Goal: Task Accomplishment & Management: Use online tool/utility

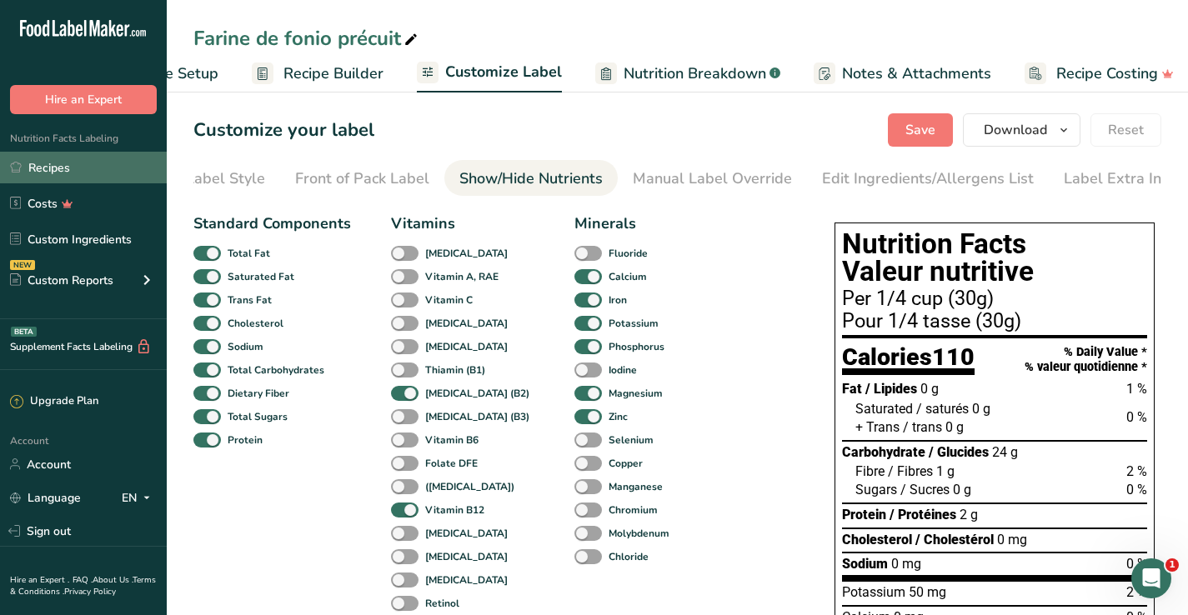
click at [65, 164] on link "Recipes" at bounding box center [83, 168] width 167 height 32
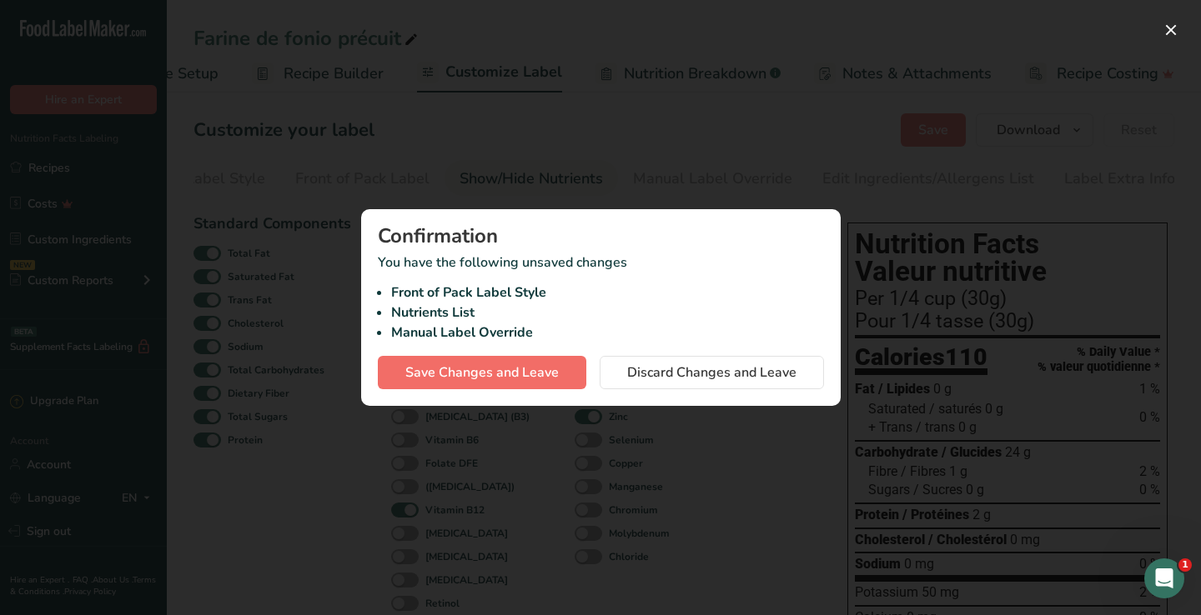
click at [516, 364] on span "Save Changes and Leave" at bounding box center [481, 373] width 153 height 20
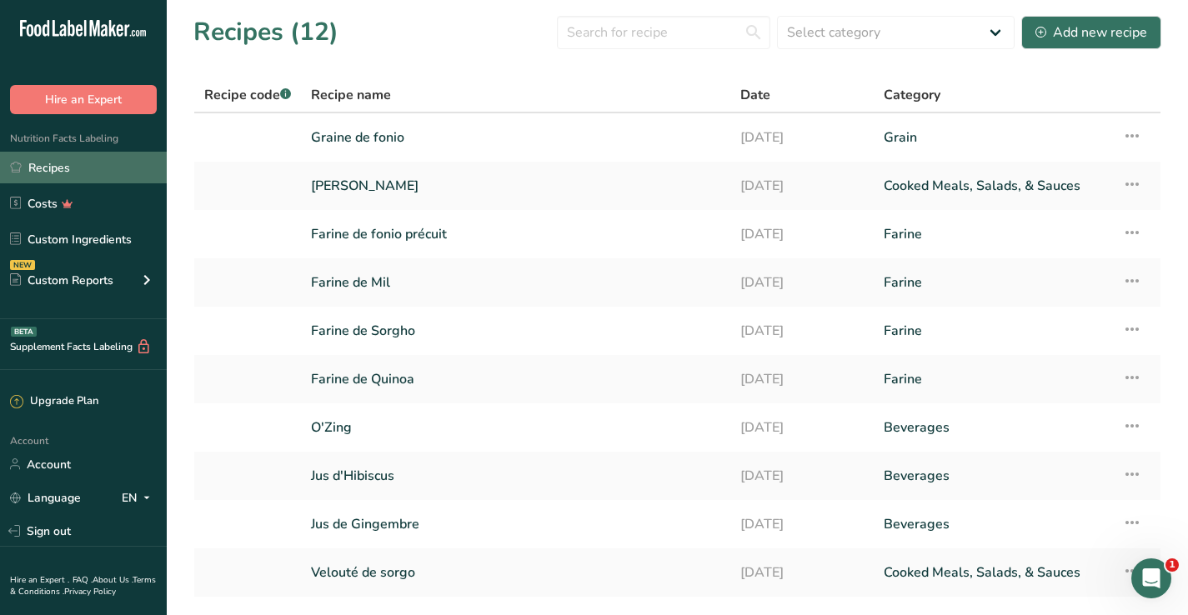
click at [58, 178] on link "Recipes" at bounding box center [83, 168] width 167 height 32
click at [1103, 33] on div "Add new recipe" at bounding box center [1092, 33] width 112 height 20
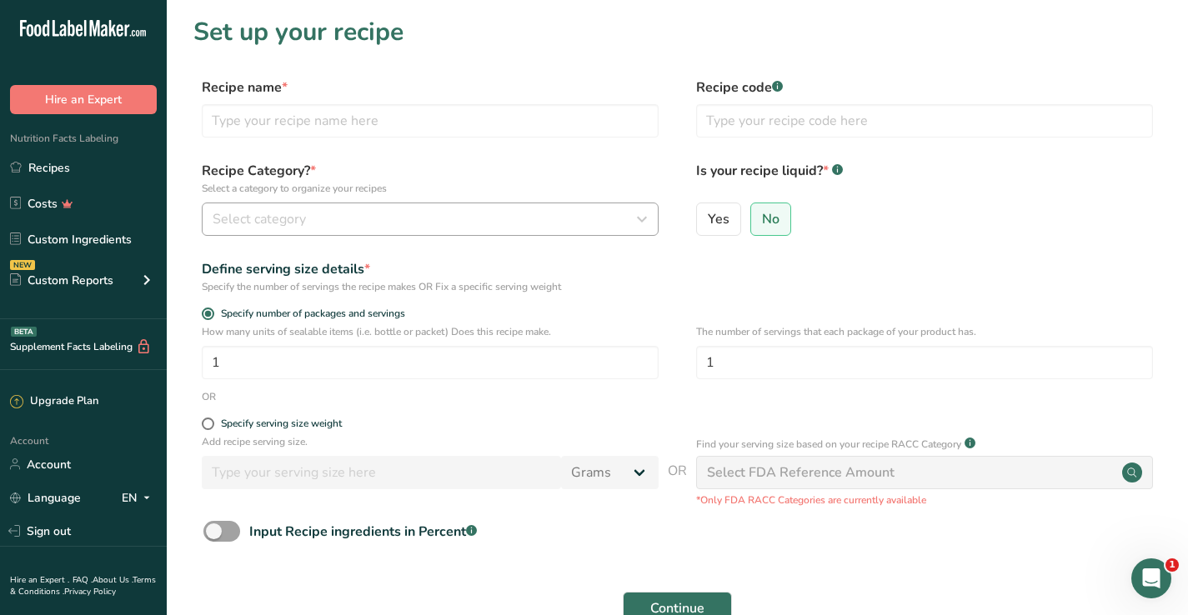
click at [449, 215] on div "Select category" at bounding box center [425, 219] width 425 height 20
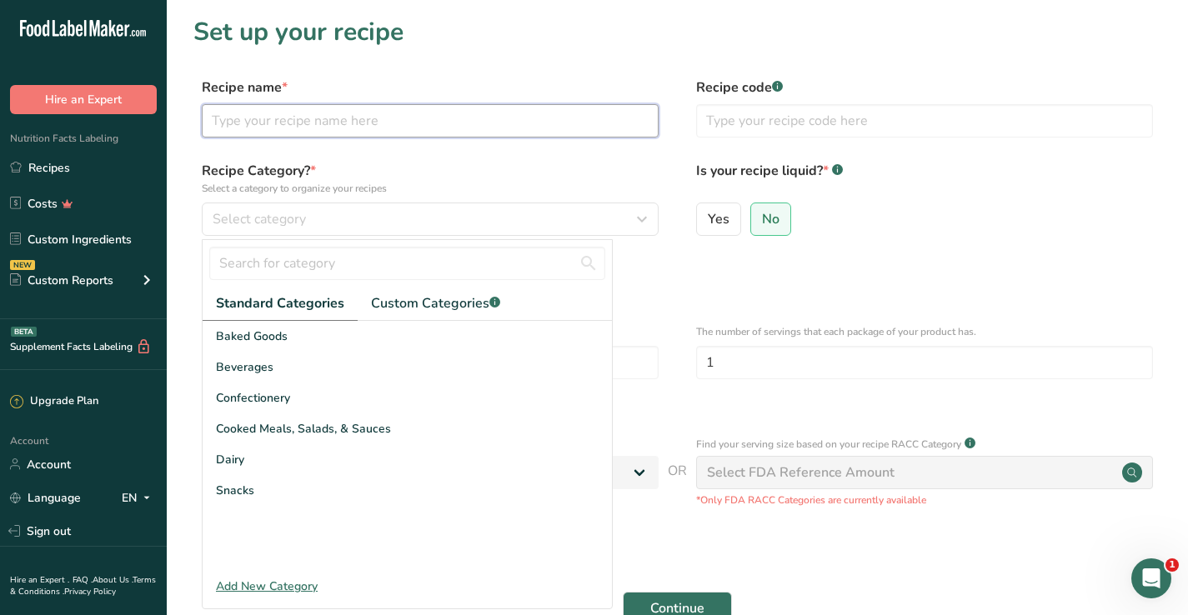
click at [405, 115] on input "text" at bounding box center [430, 120] width 457 height 33
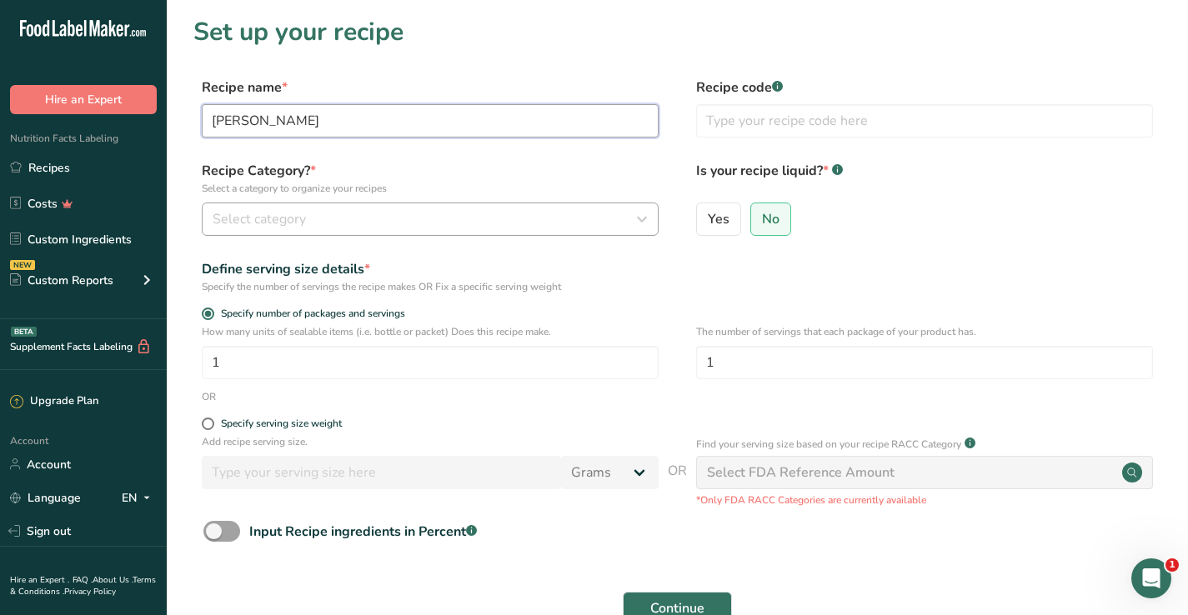
type input "[PERSON_NAME]"
click at [621, 228] on div "Select category" at bounding box center [425, 219] width 425 height 20
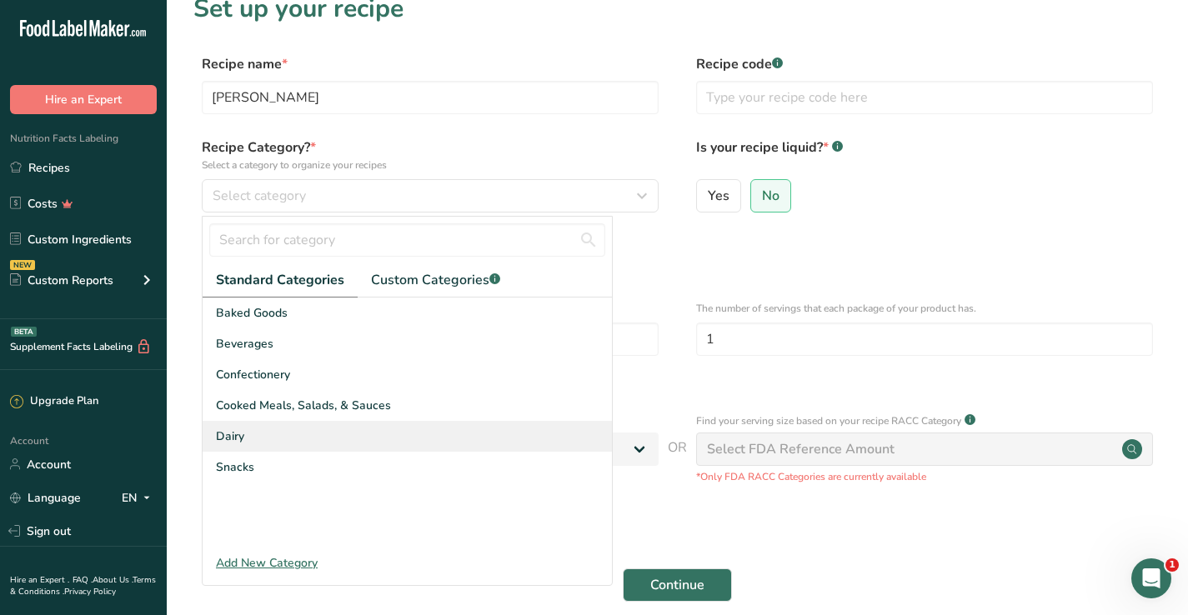
scroll to position [28, 0]
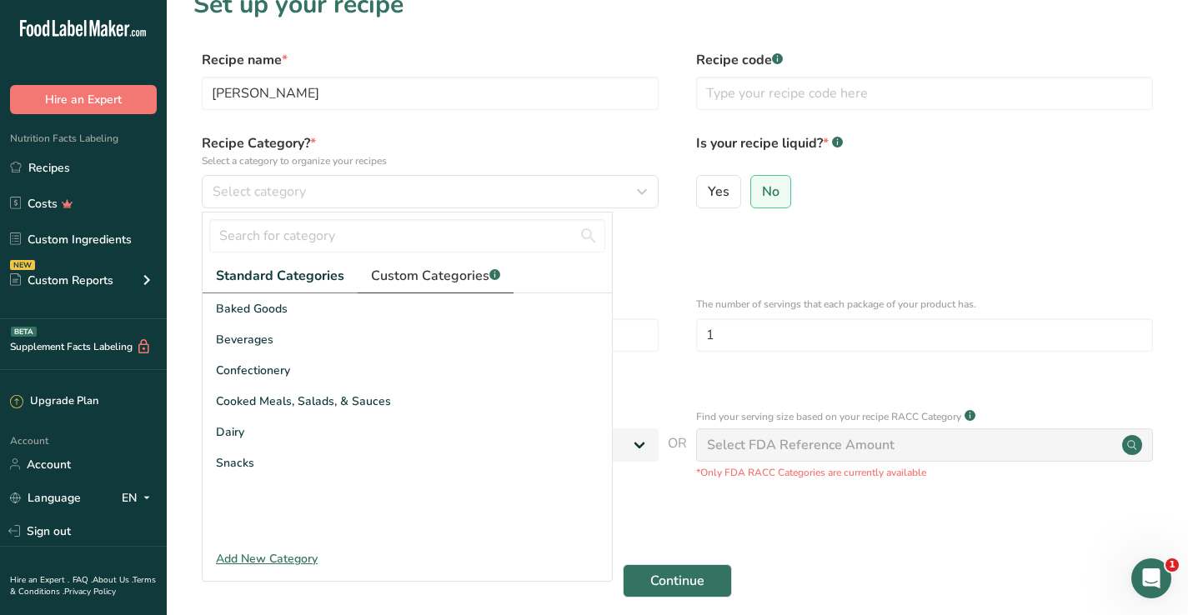
click at [407, 279] on span "Custom Categories .a-a{fill:#347362;}.b-a{fill:#fff;}" at bounding box center [435, 276] width 129 height 20
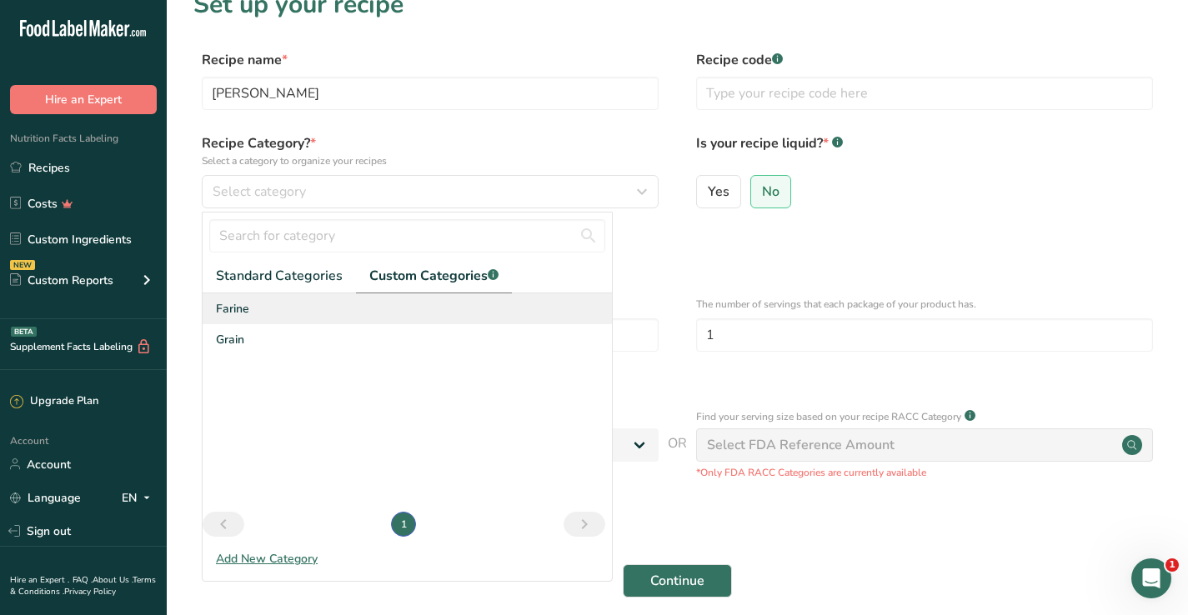
click at [240, 311] on span "Farine" at bounding box center [232, 309] width 33 height 18
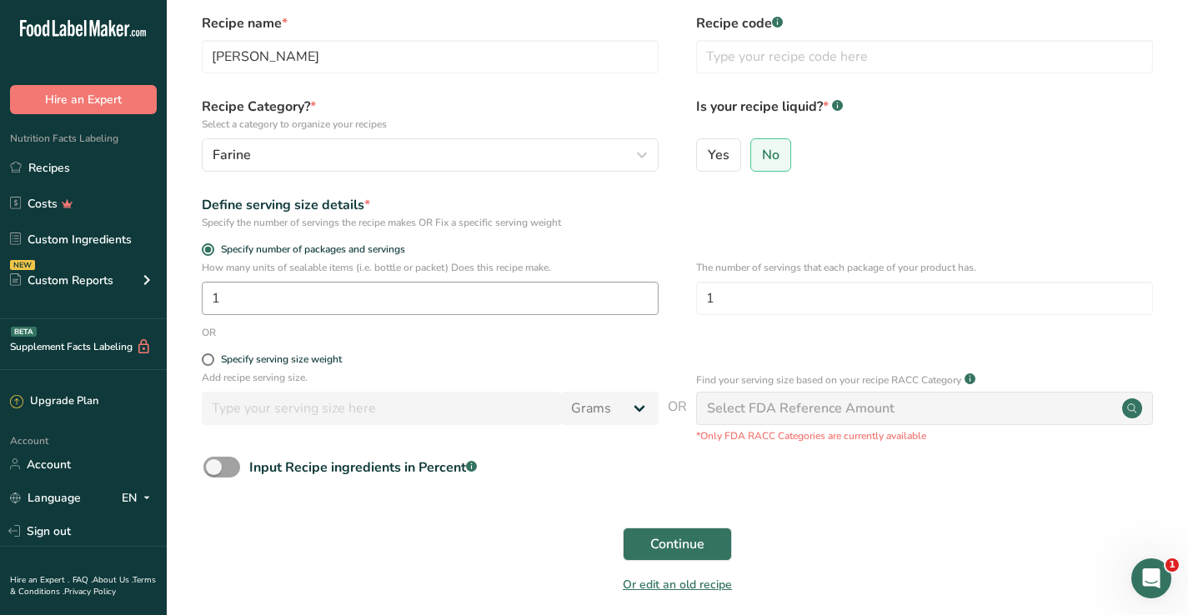
scroll to position [89, 0]
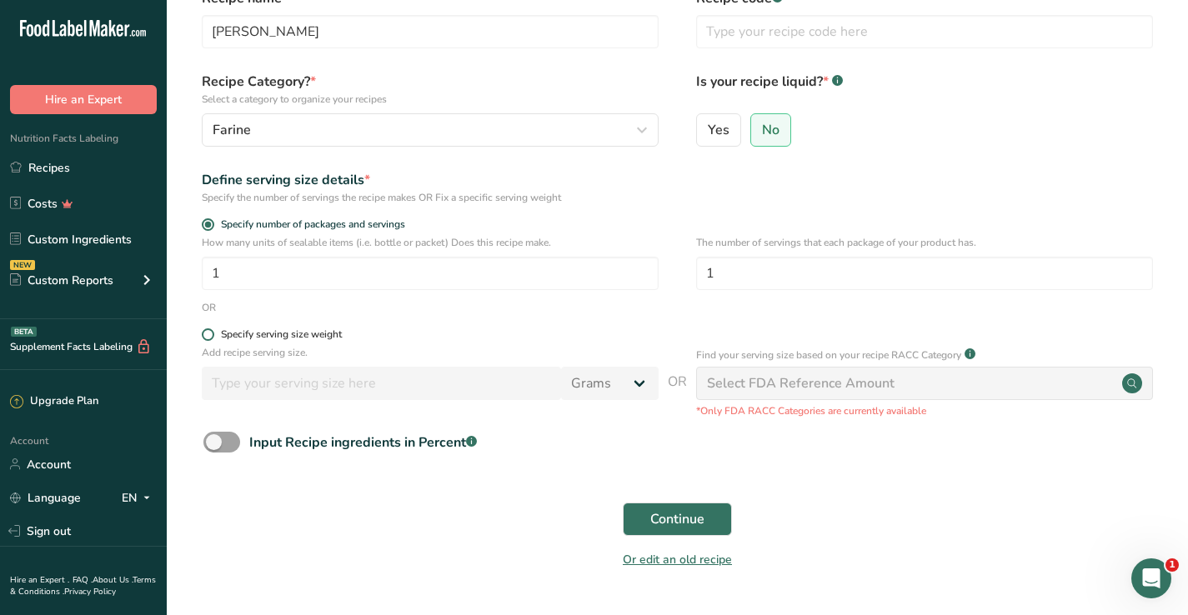
click at [211, 339] on span at bounding box center [208, 335] width 13 height 13
click at [211, 339] on input "Specify serving size weight" at bounding box center [207, 334] width 11 height 11
radio input "true"
radio input "false"
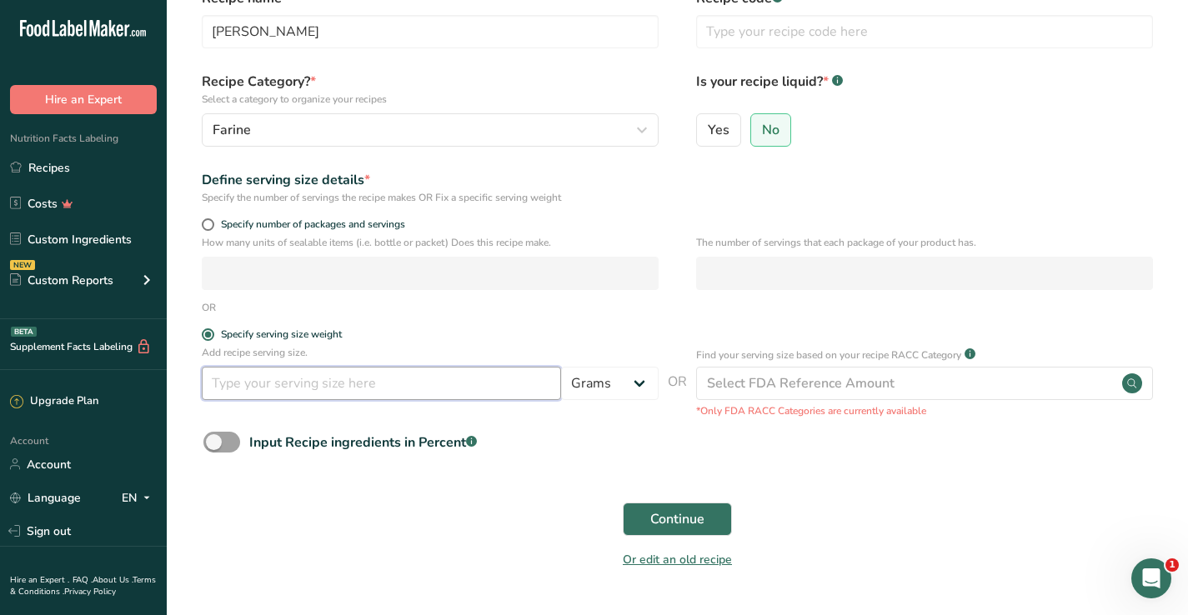
click at [516, 391] on input "number" at bounding box center [381, 383] width 359 height 33
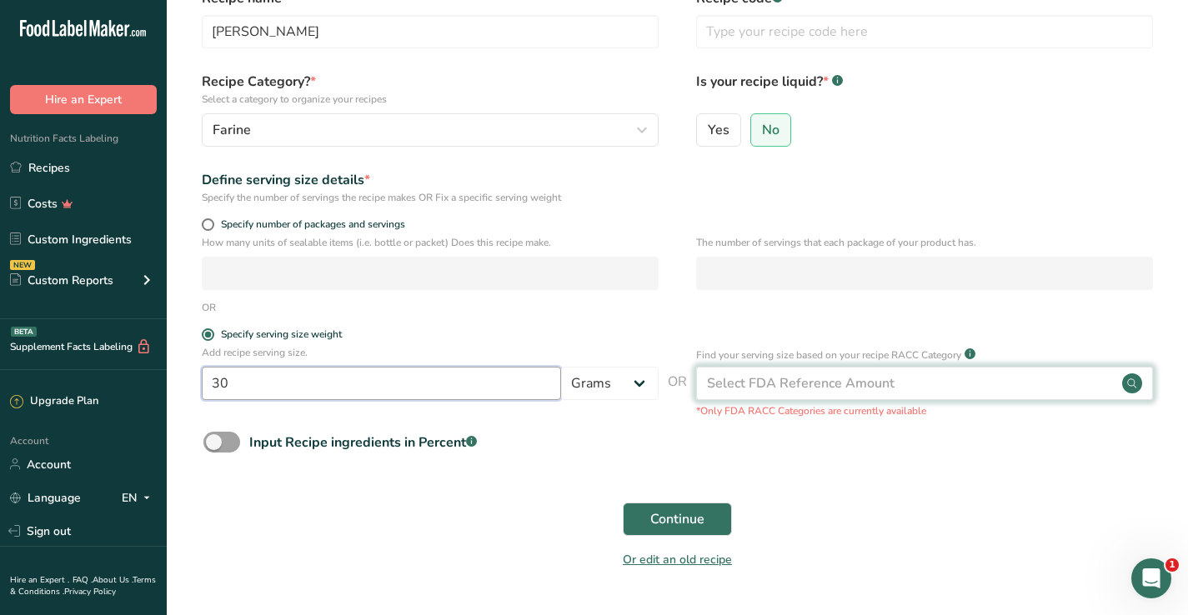
type input "30"
click at [813, 388] on div "Select FDA Reference Amount" at bounding box center [801, 384] width 188 height 20
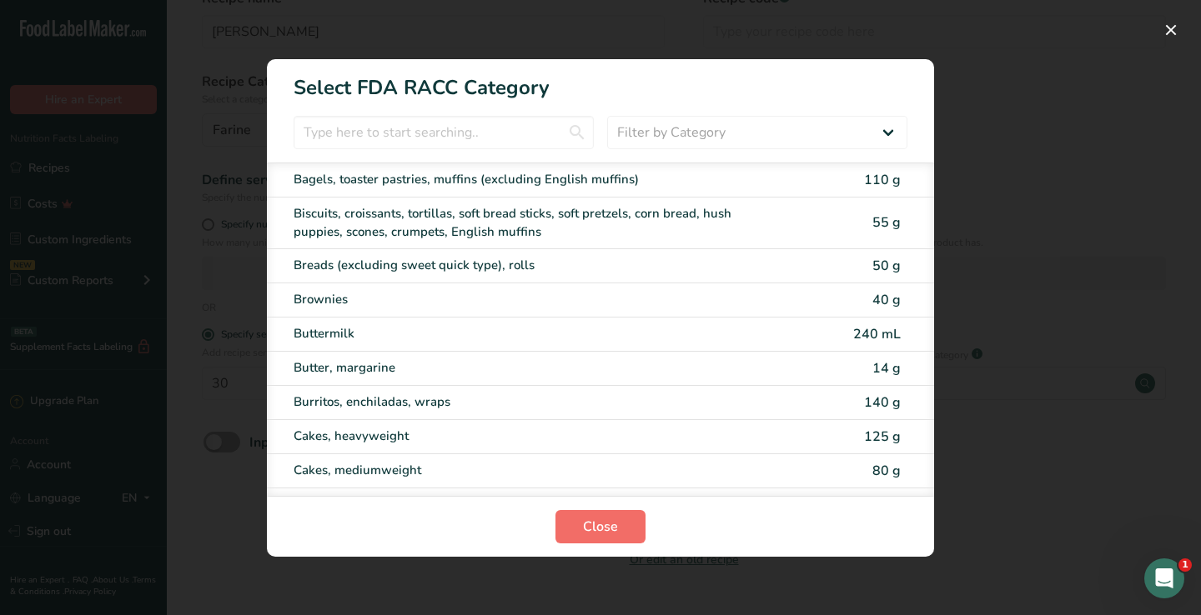
click at [599, 528] on span "Close" at bounding box center [600, 527] width 35 height 20
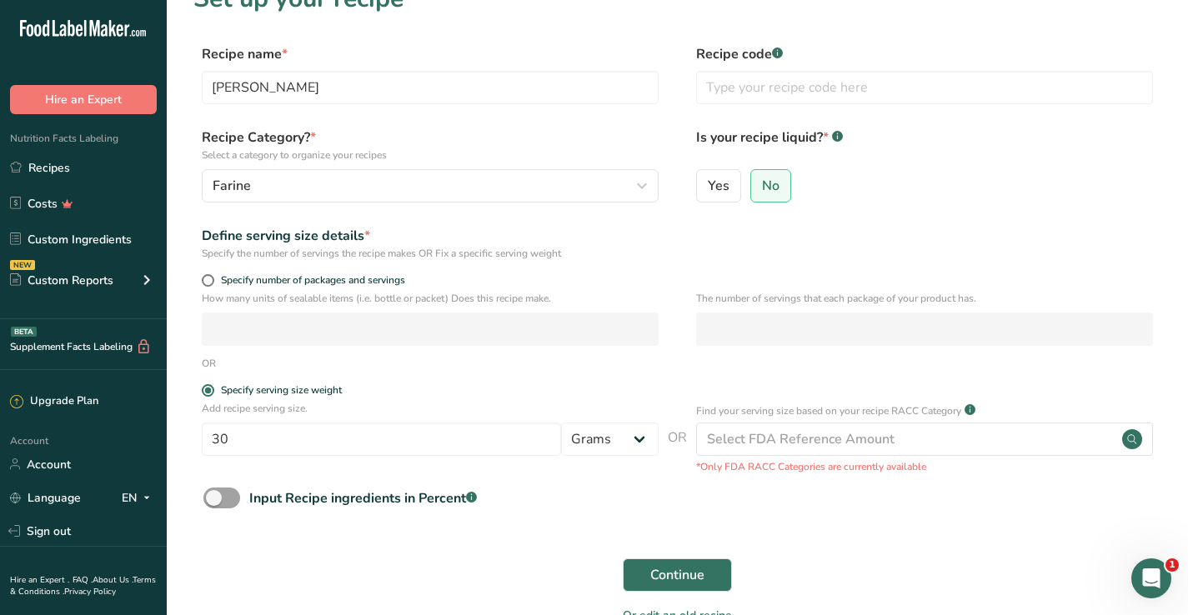
scroll to position [12, 0]
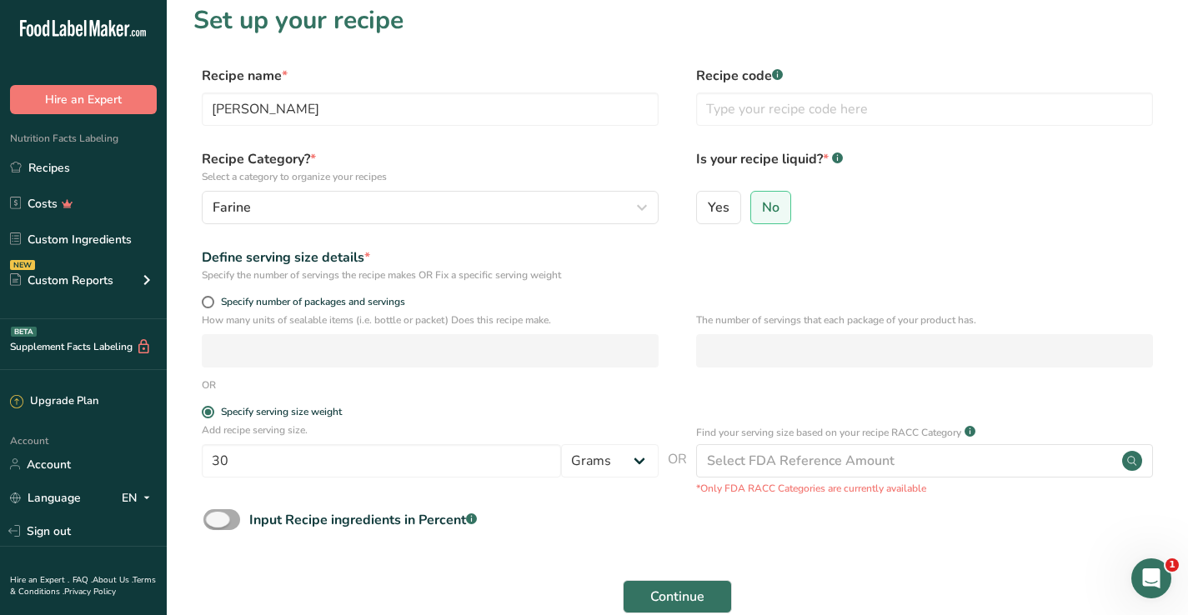
click at [222, 515] on span at bounding box center [221, 519] width 37 height 21
click at [214, 515] on input "Input Recipe ingredients in Percent .a-a{fill:#347362;}.b-a{fill:#fff;}" at bounding box center [208, 519] width 11 height 11
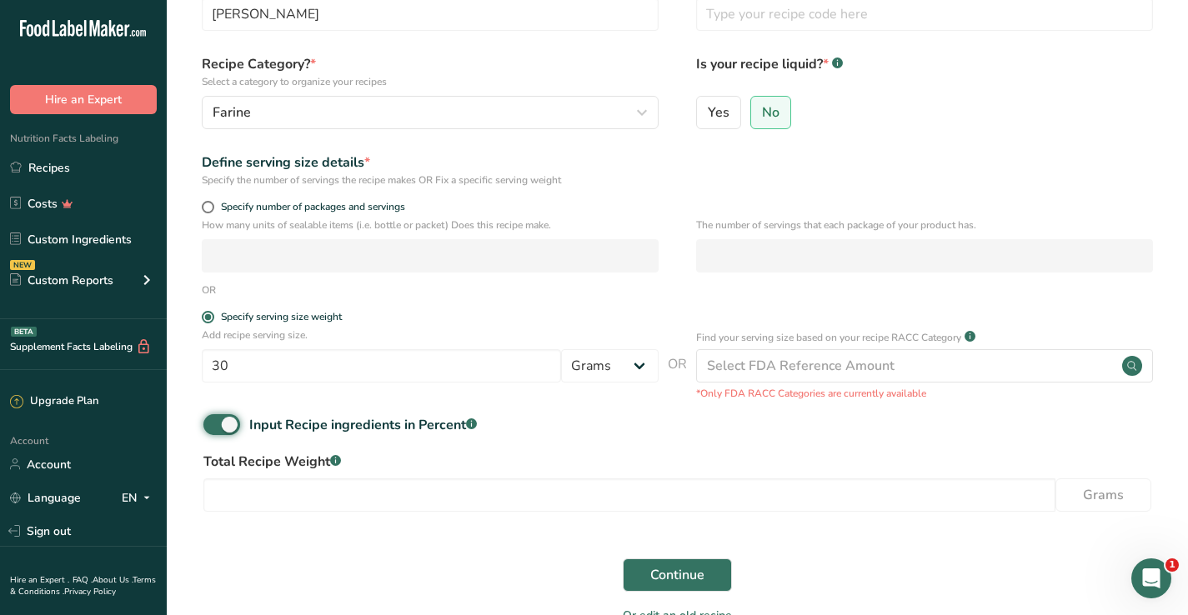
scroll to position [139, 0]
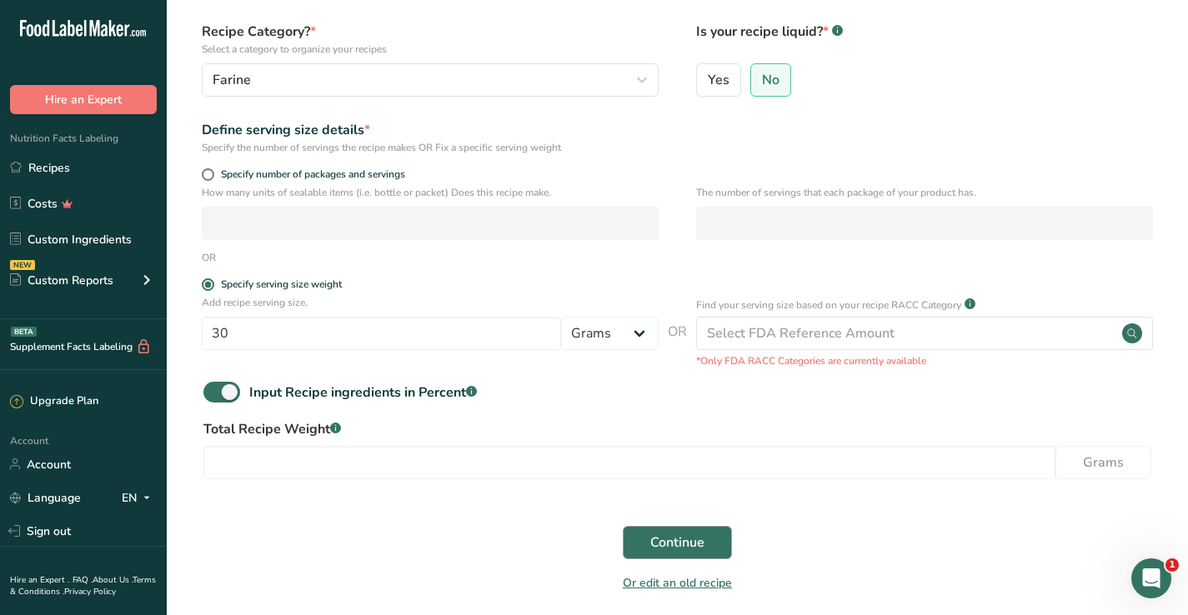
click at [673, 536] on span "Continue" at bounding box center [677, 543] width 54 height 20
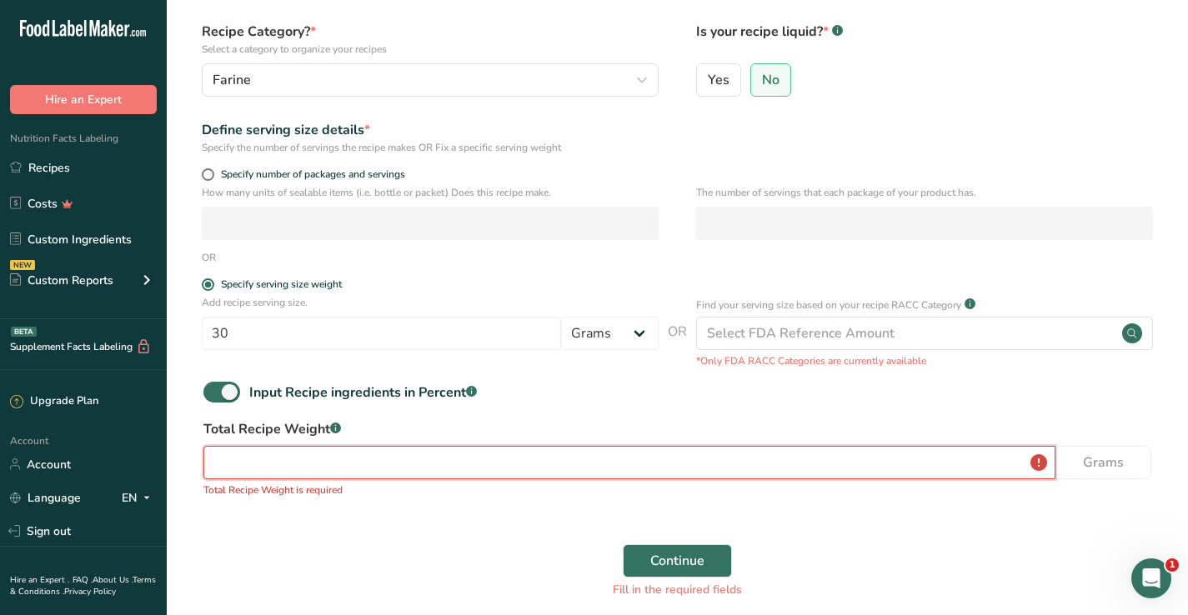
click at [617, 453] on input "number" at bounding box center [629, 462] width 852 height 33
click at [239, 392] on span at bounding box center [221, 392] width 37 height 21
click at [214, 392] on input "Input Recipe ingredients in Percent .a-a{fill:#347362;}.b-a{fill:#fff;}" at bounding box center [208, 392] width 11 height 11
checkbox input "false"
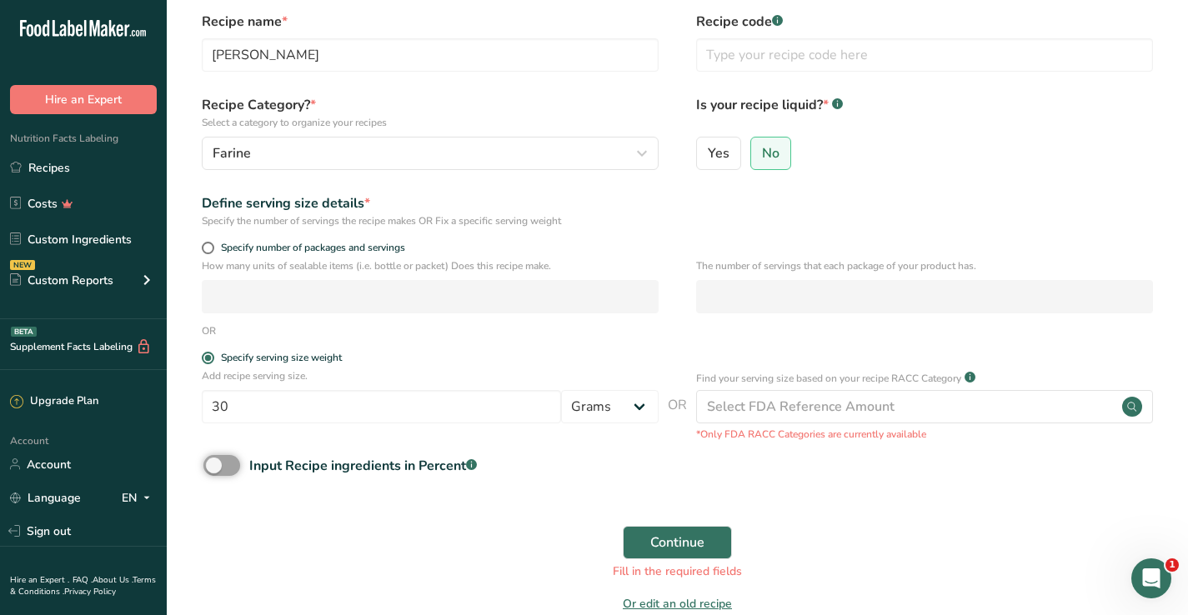
scroll to position [64, 0]
click at [680, 544] on span "Continue" at bounding box center [677, 544] width 54 height 20
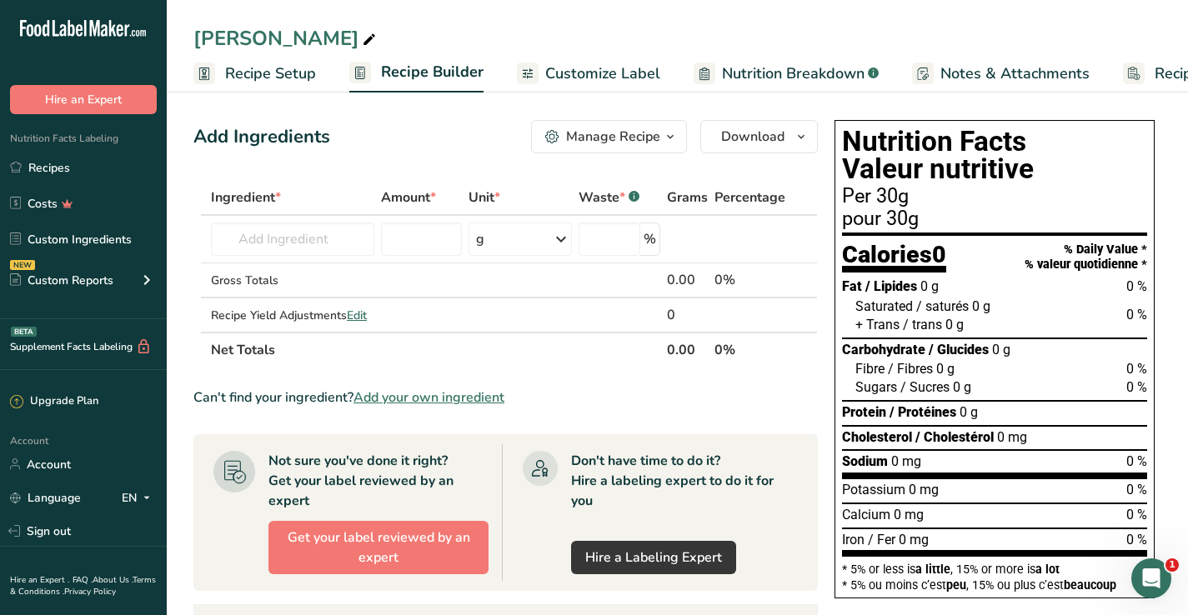
click at [405, 399] on span "Add your own ingredient" at bounding box center [429, 398] width 151 height 20
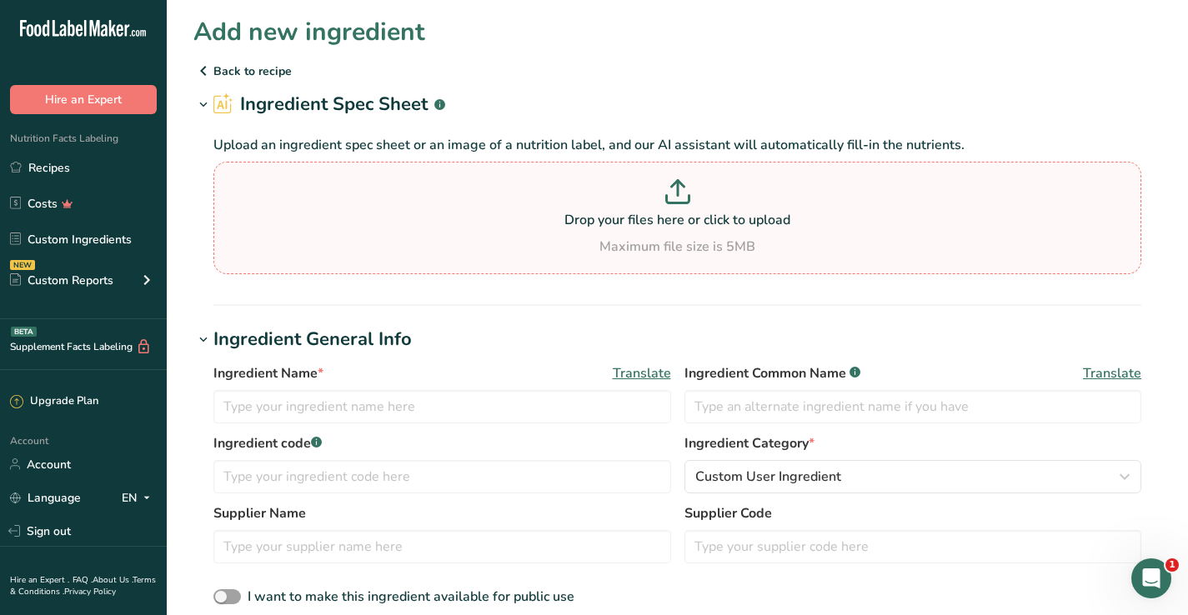
click at [668, 220] on p "Drop your files here or click to upload" at bounding box center [678, 220] width 920 height 20
click at [668, 220] on input "Drop your files here or click to upload Maximum file size is 5MB" at bounding box center [677, 218] width 928 height 113
type input "C:\fakepath\farine_fonio_torrefie_val_nutr.png"
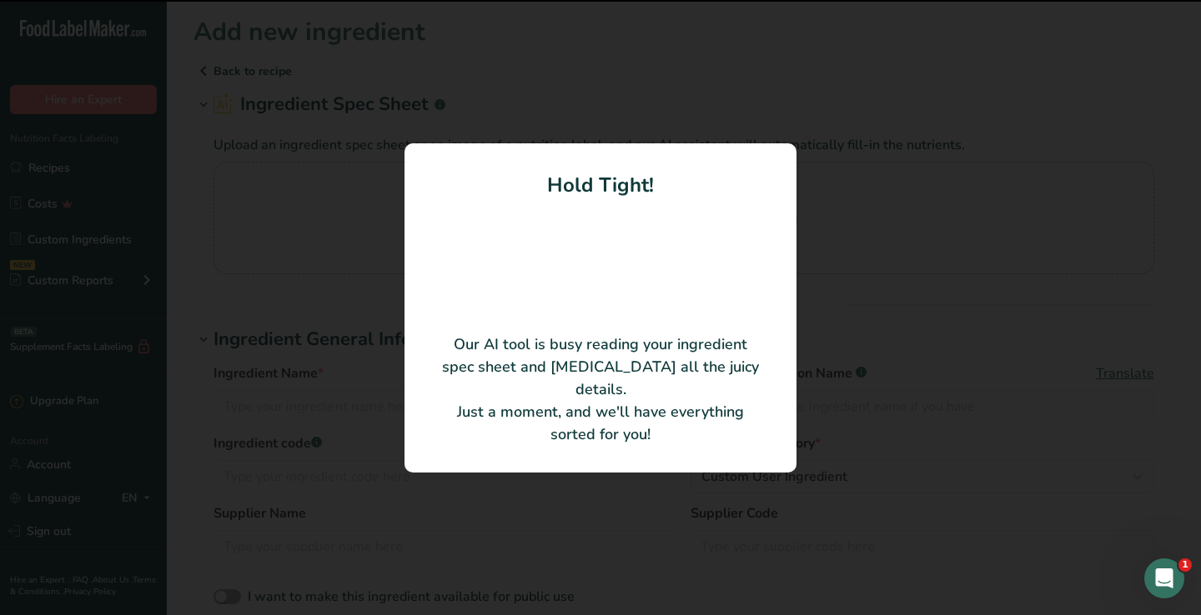
type input "[PERSON_NAME]"
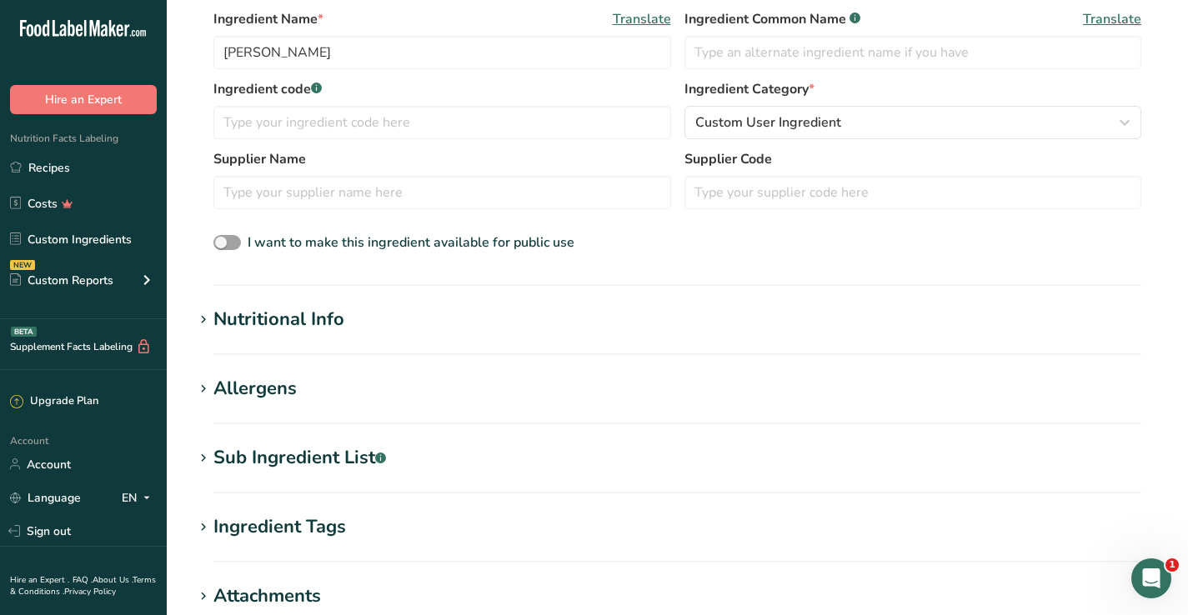
scroll to position [293, 0]
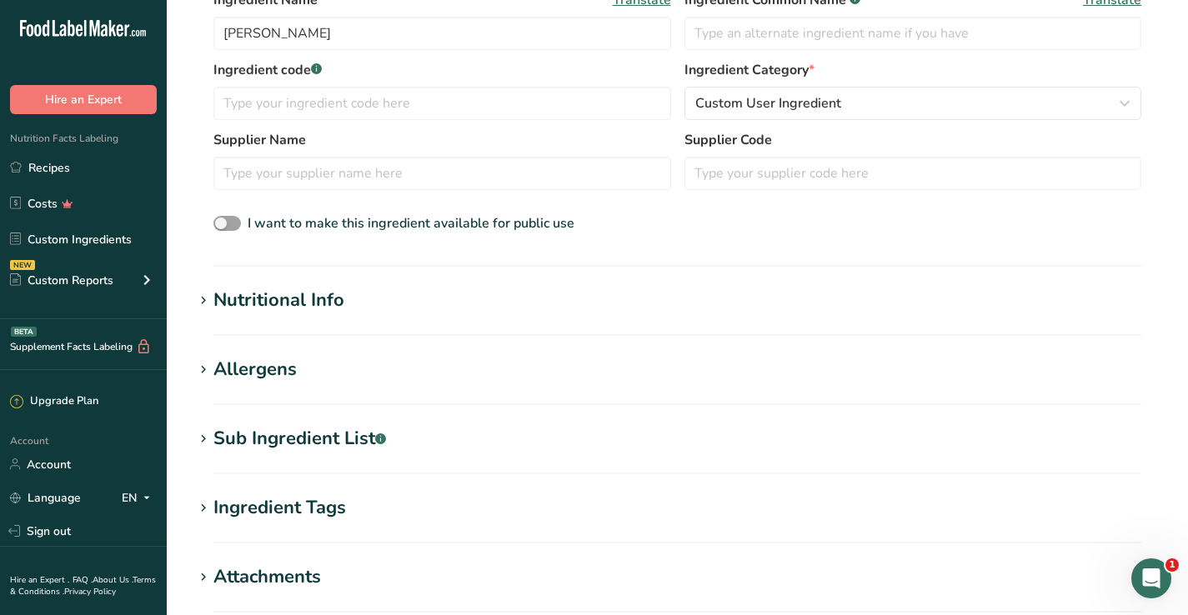
click at [379, 310] on h1 "Nutritional Info" at bounding box center [677, 301] width 968 height 28
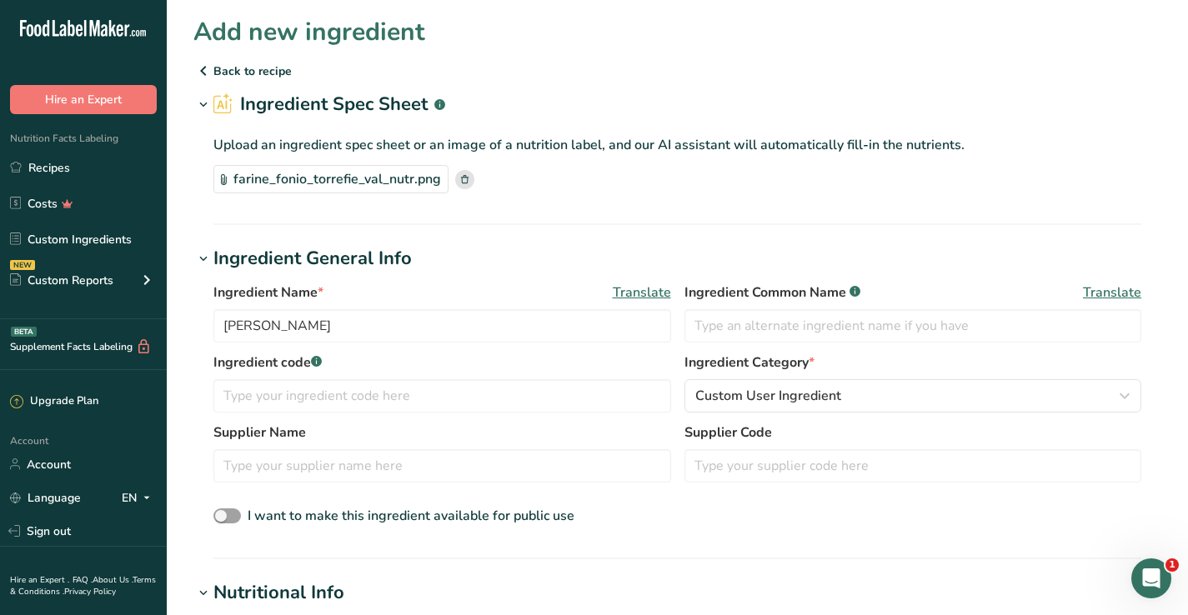
scroll to position [0, 0]
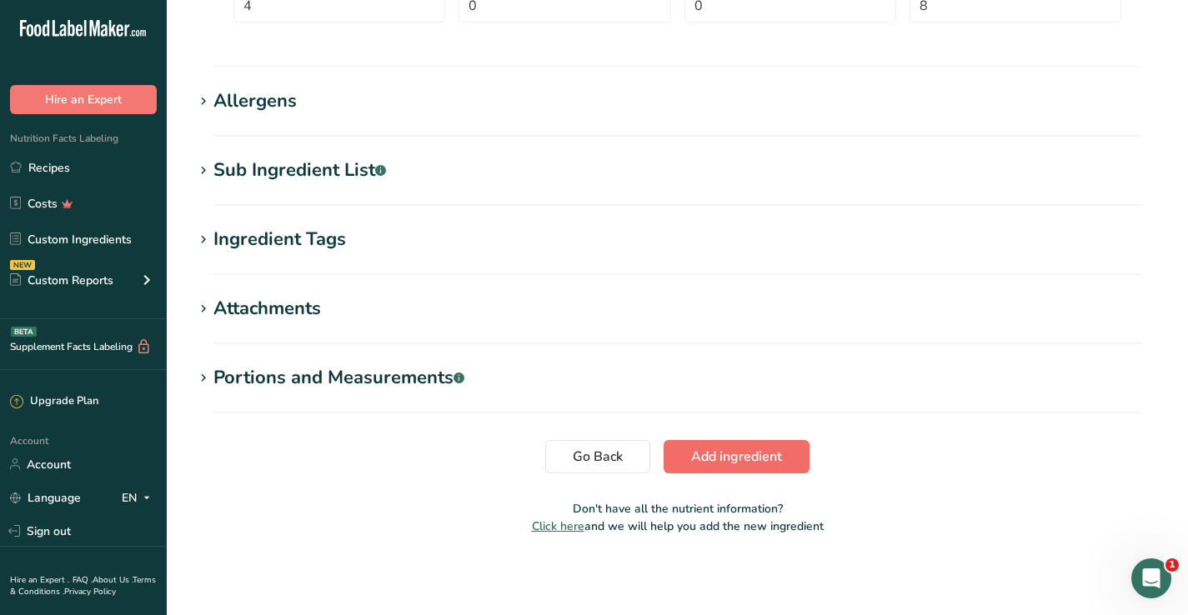
click at [750, 450] on span "Add ingredient" at bounding box center [736, 457] width 91 height 20
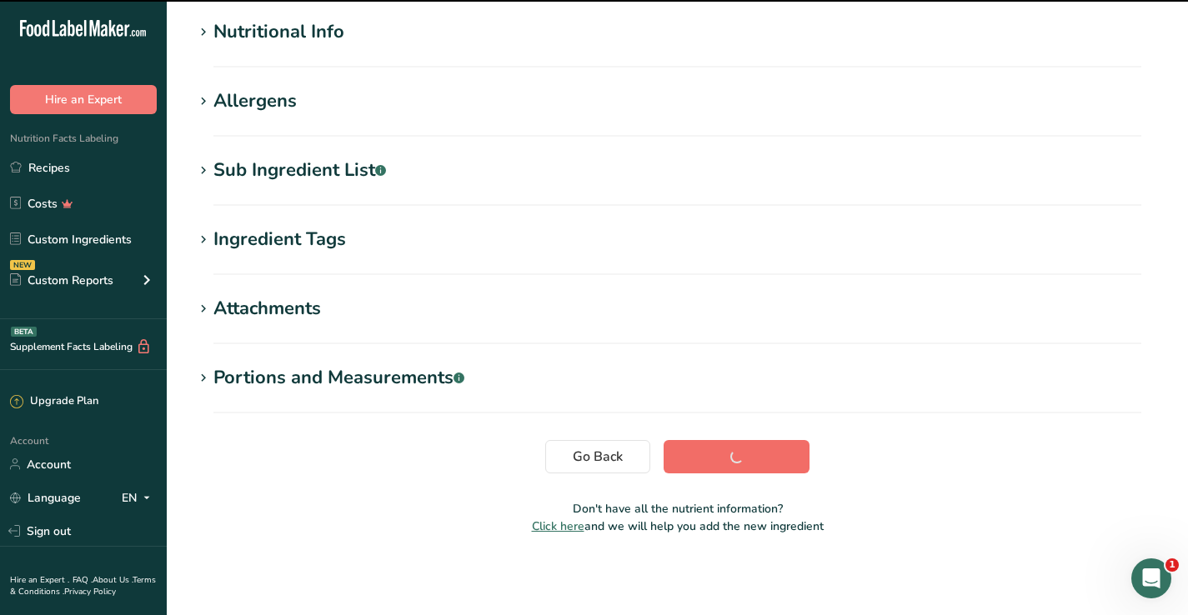
scroll to position [211, 0]
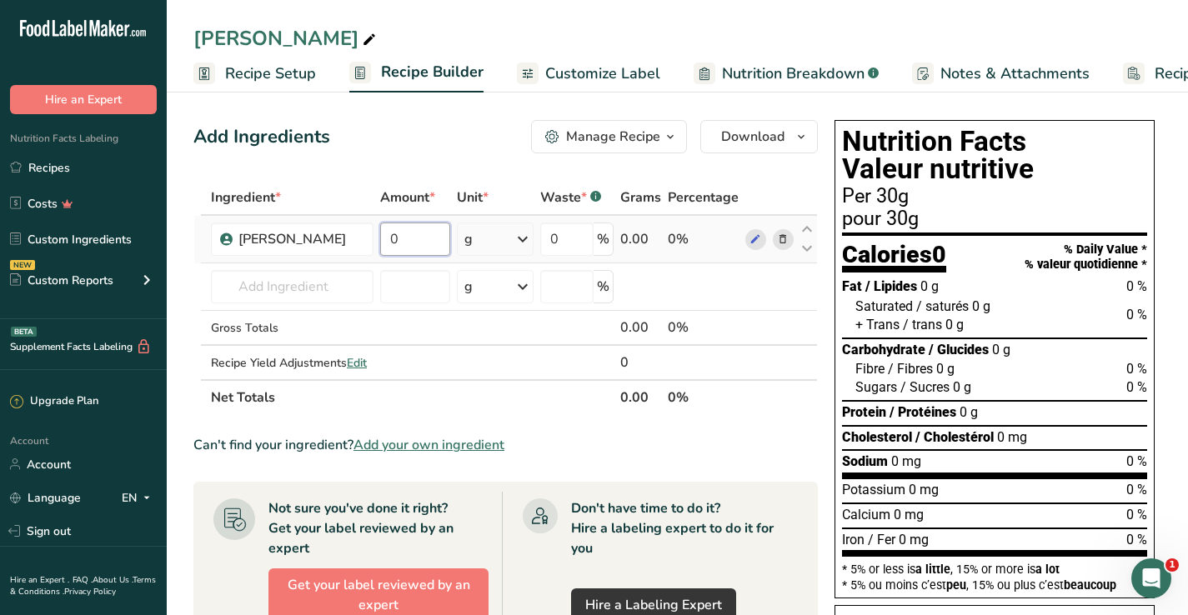
drag, startPoint x: 434, startPoint y: 241, endPoint x: 395, endPoint y: 237, distance: 39.4
click at [395, 237] on input "0" at bounding box center [415, 239] width 71 height 33
type input "1000"
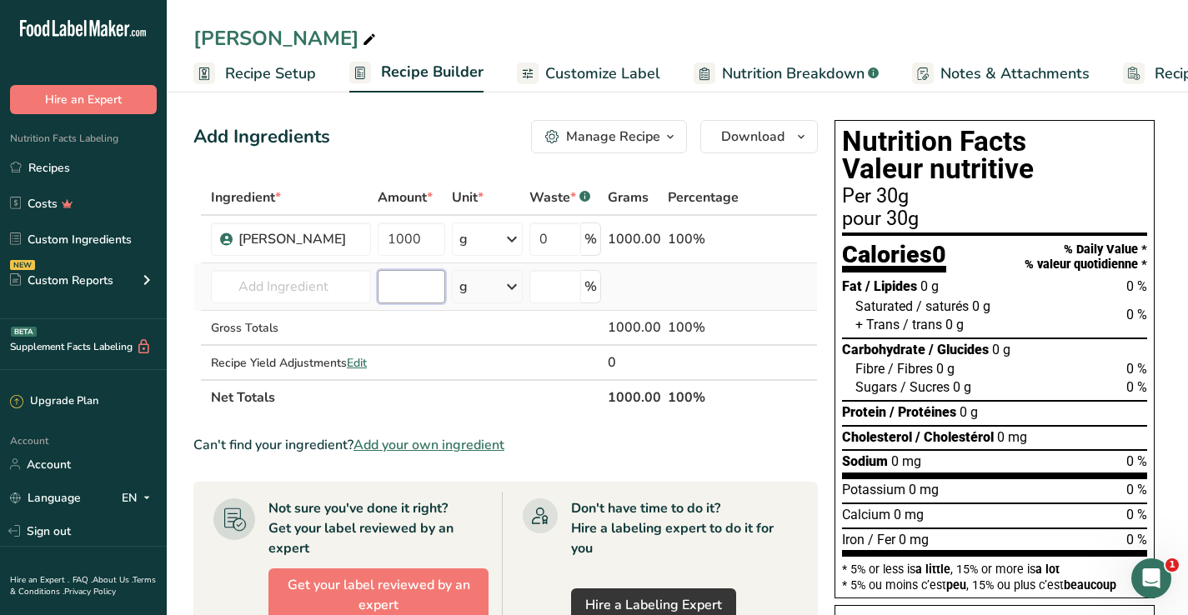
click at [419, 289] on div "Ingredient * Amount * Unit * Waste * .a-a{fill:#347362;}.b-a{fill:#fff;} Grams …" at bounding box center [505, 297] width 625 height 235
click at [575, 63] on span "Customize Label" at bounding box center [602, 74] width 115 height 23
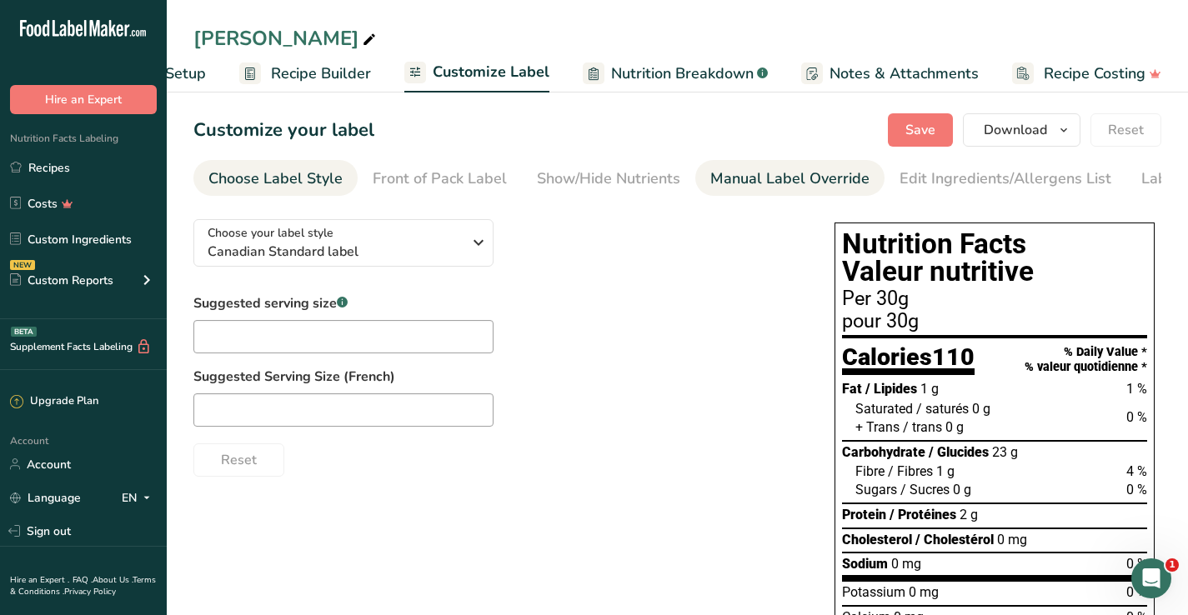
click at [725, 183] on div "Manual Label Override" at bounding box center [789, 179] width 159 height 23
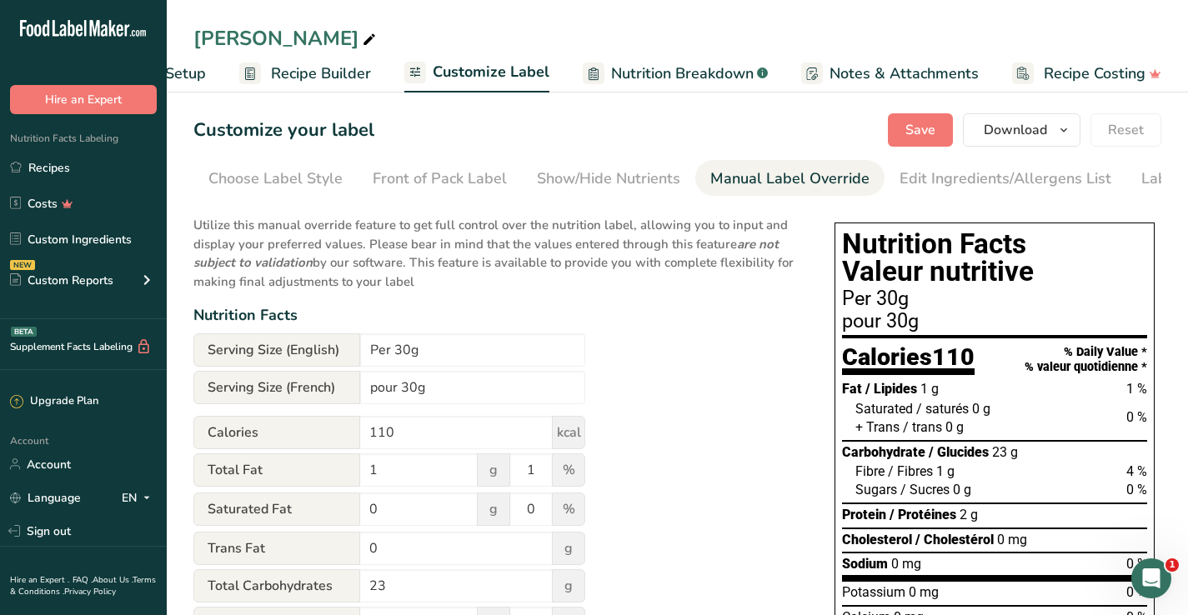
scroll to position [0, 90]
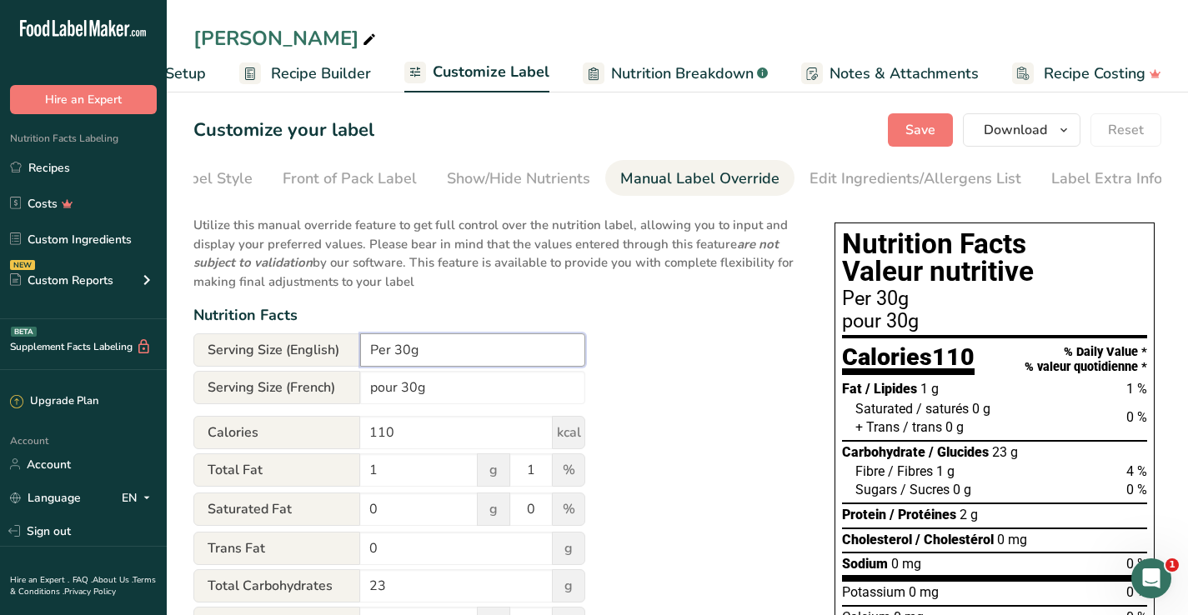
click at [394, 350] on input "Per 30g" at bounding box center [472, 350] width 225 height 33
type input "Per 1/4 cup (30g)"
click at [367, 387] on input "pour 30g" at bounding box center [472, 387] width 225 height 33
click at [404, 384] on input "Pour 30g" at bounding box center [472, 387] width 225 height 33
type input "Pour 1/4 tasse (30g)"
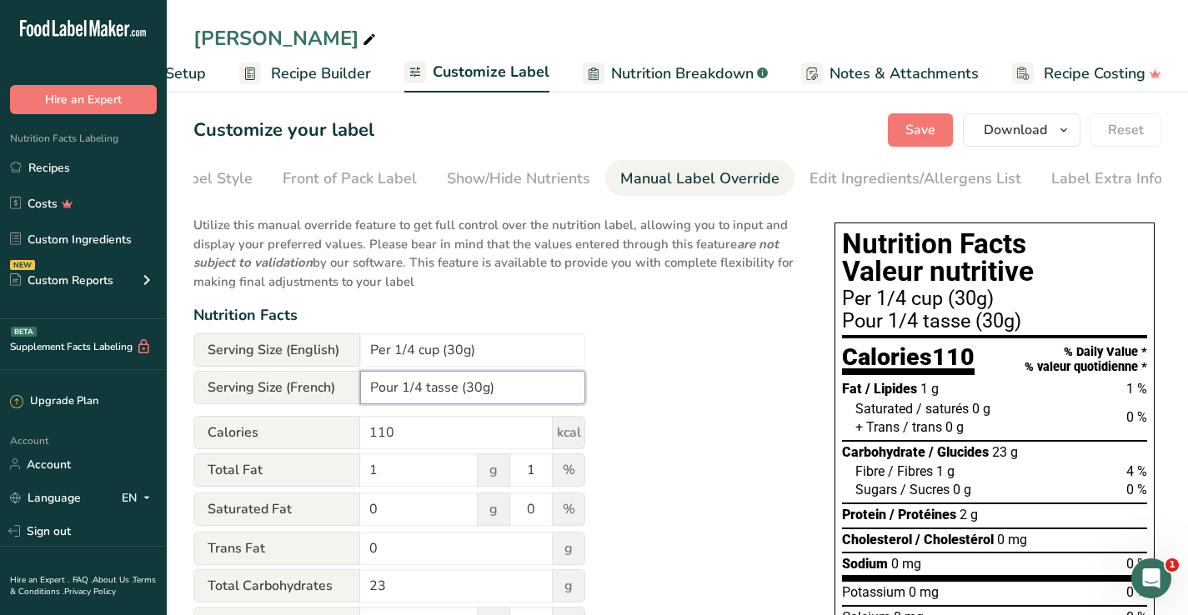
scroll to position [0, 0]
click at [538, 180] on div "Show/Hide Nutrients" at bounding box center [518, 179] width 143 height 23
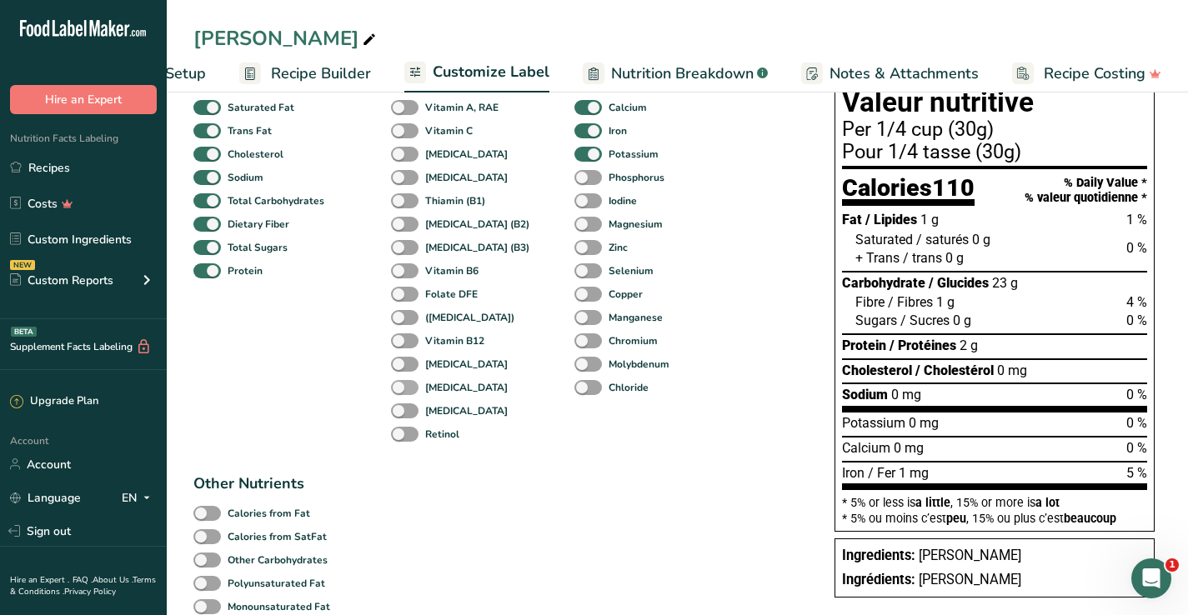
scroll to position [153, 0]
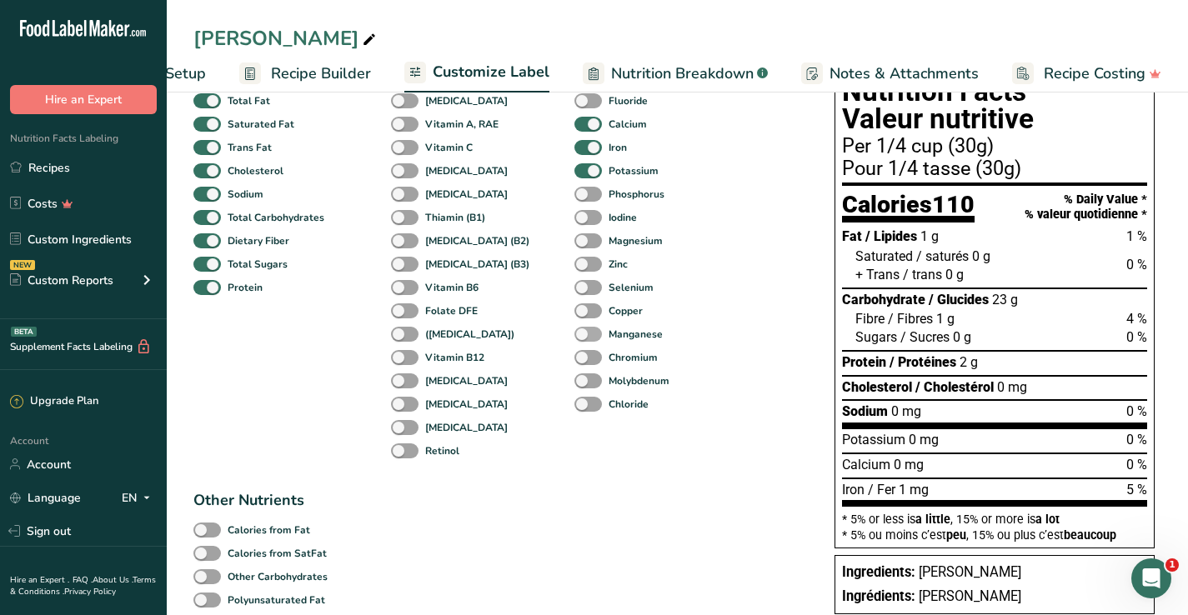
click at [574, 339] on span at bounding box center [588, 335] width 28 height 16
click at [574, 339] on input "Manganese" at bounding box center [579, 334] width 11 height 11
checkbox input "true"
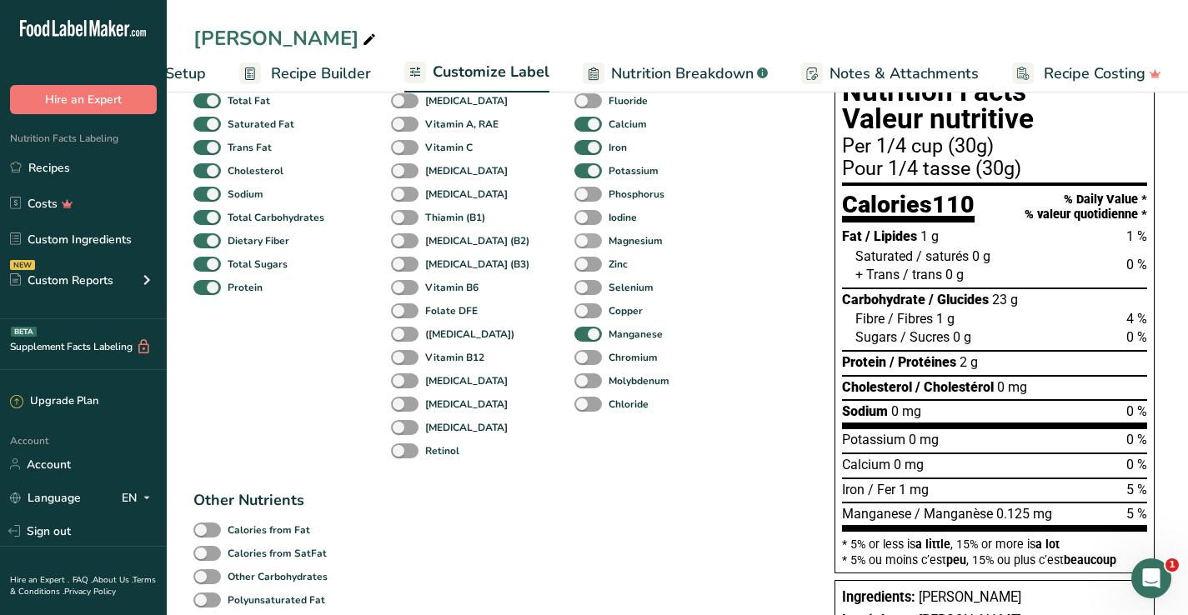
click at [574, 242] on span at bounding box center [588, 241] width 28 height 16
click at [574, 242] on input "Magnesium" at bounding box center [579, 240] width 11 height 11
checkbox input "true"
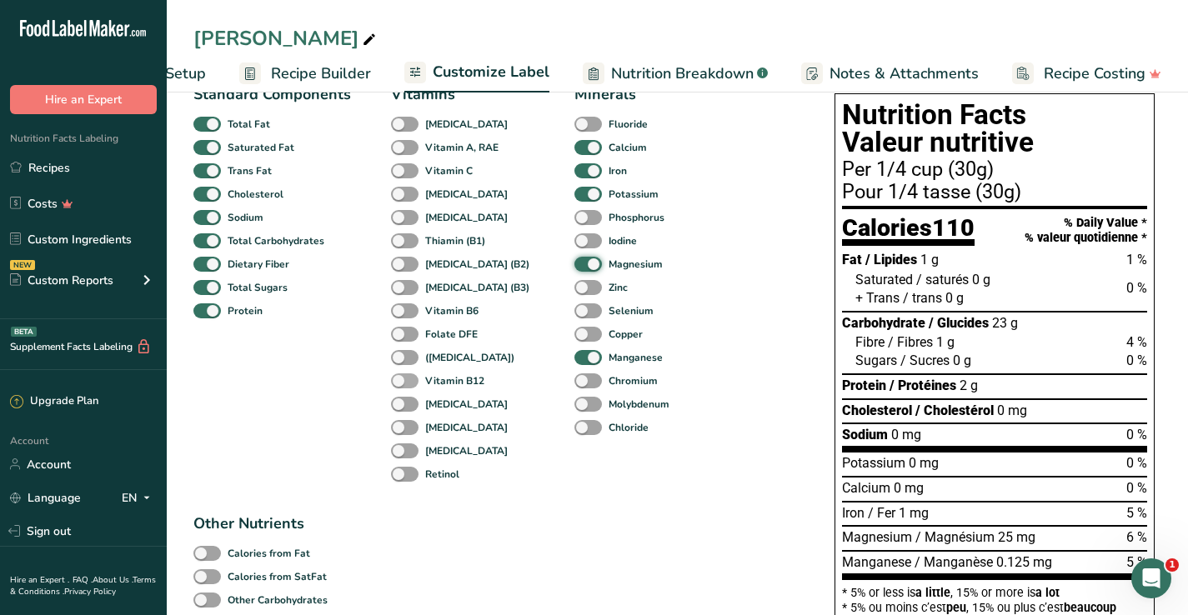
scroll to position [125, 0]
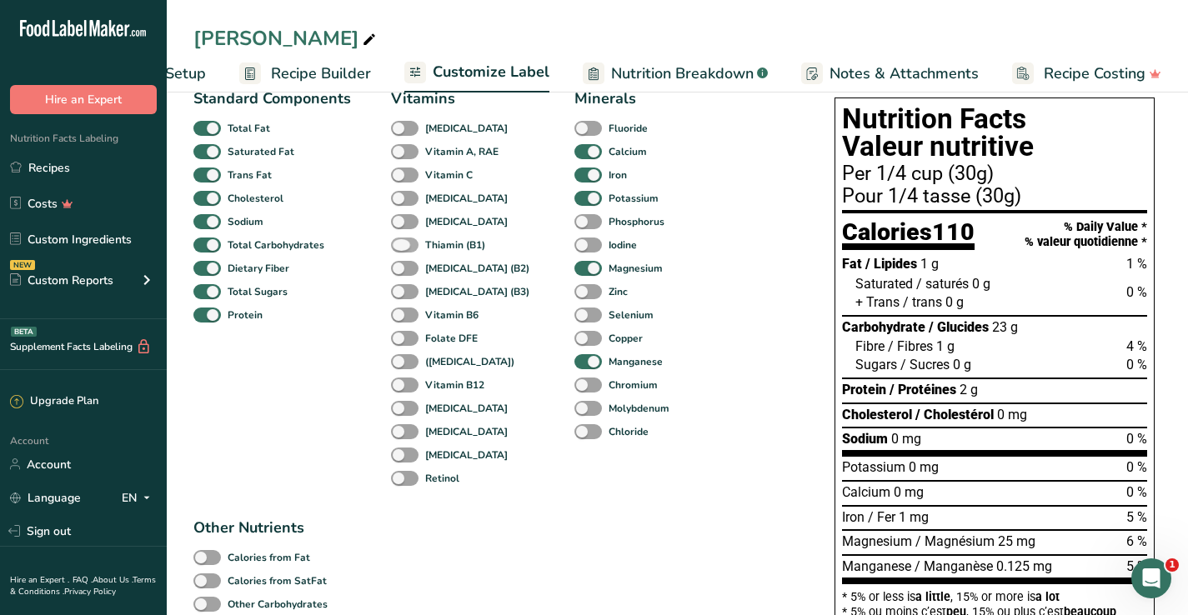
click at [406, 245] on span at bounding box center [405, 246] width 28 height 16
click at [402, 245] on input "Thiamin (B1)" at bounding box center [396, 244] width 11 height 11
checkbox input "true"
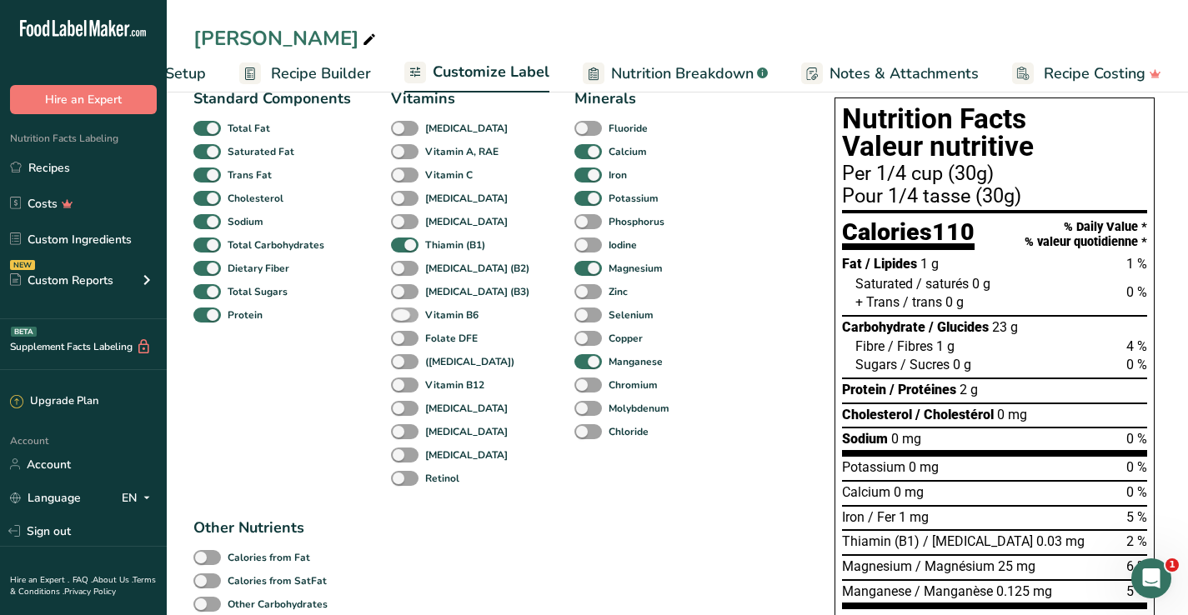
click at [404, 314] on span at bounding box center [405, 316] width 28 height 16
click at [402, 314] on input "Vitamin B6" at bounding box center [396, 314] width 11 height 11
checkbox input "true"
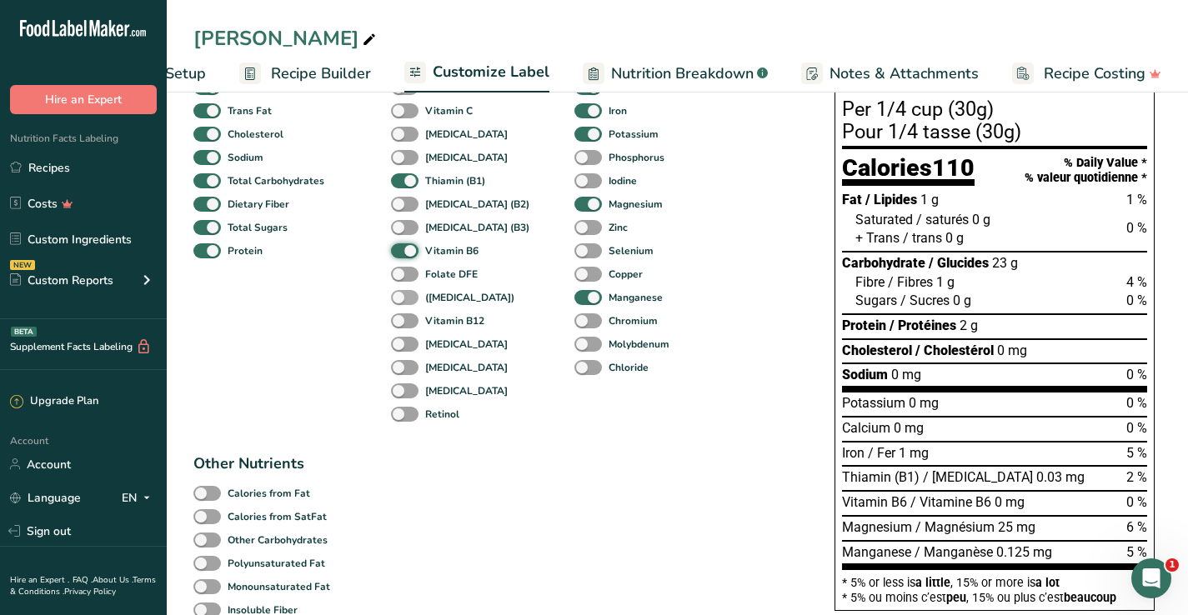
scroll to position [172, 0]
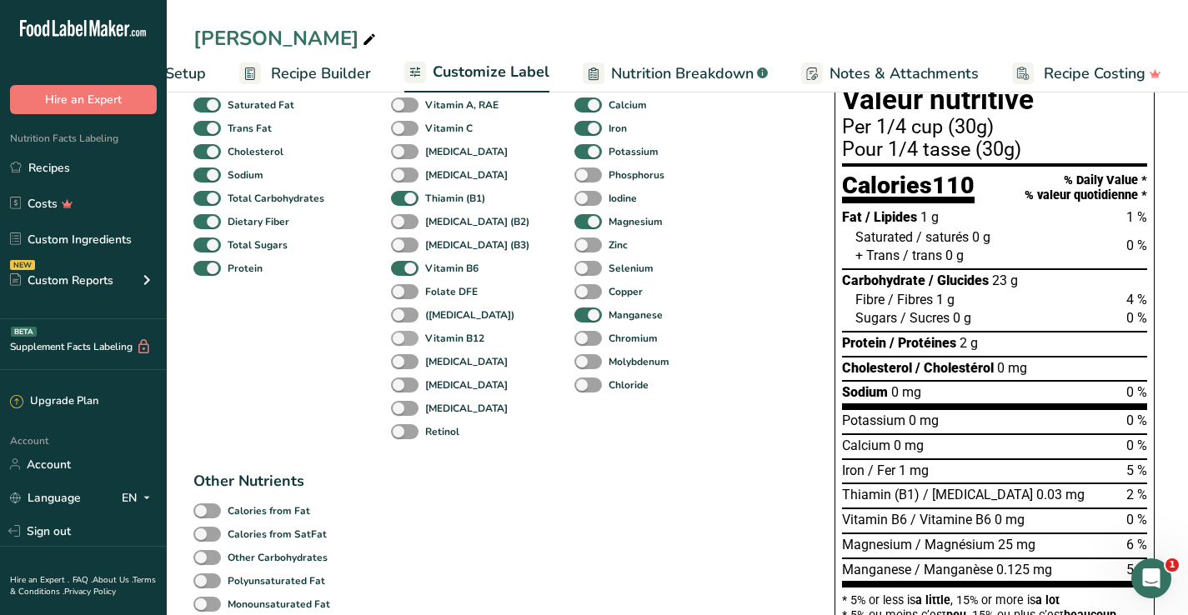
click at [415, 339] on span at bounding box center [405, 339] width 28 height 16
click at [402, 339] on input "Vitamin B12" at bounding box center [396, 338] width 11 height 11
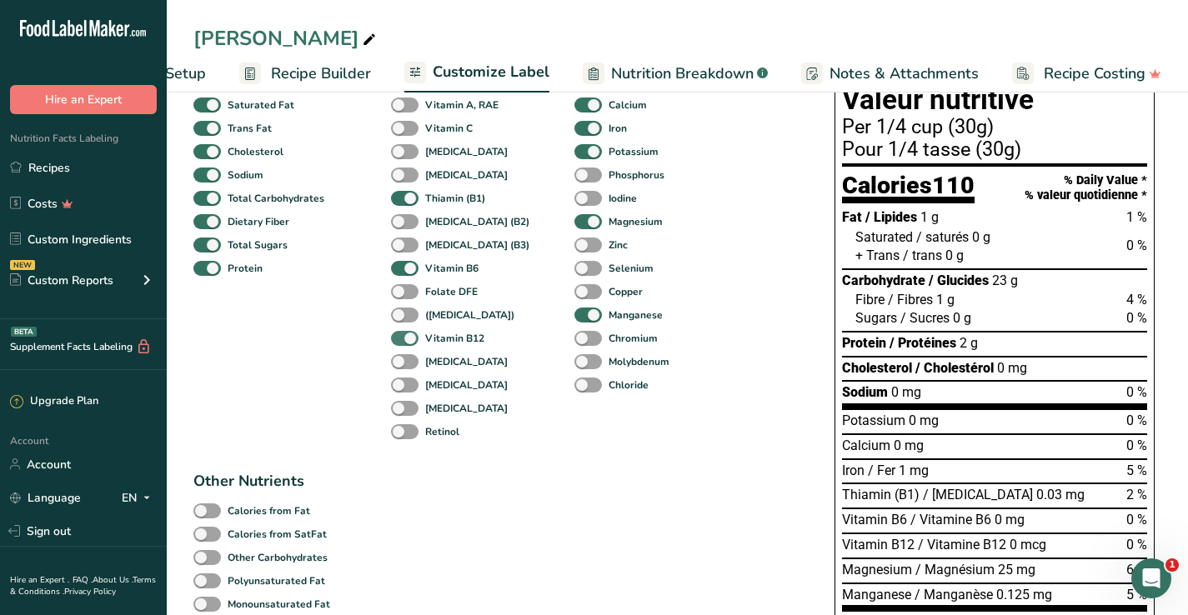
click at [412, 339] on span at bounding box center [405, 339] width 28 height 16
click at [402, 339] on input "Vitamin B12" at bounding box center [396, 338] width 11 height 11
checkbox input "false"
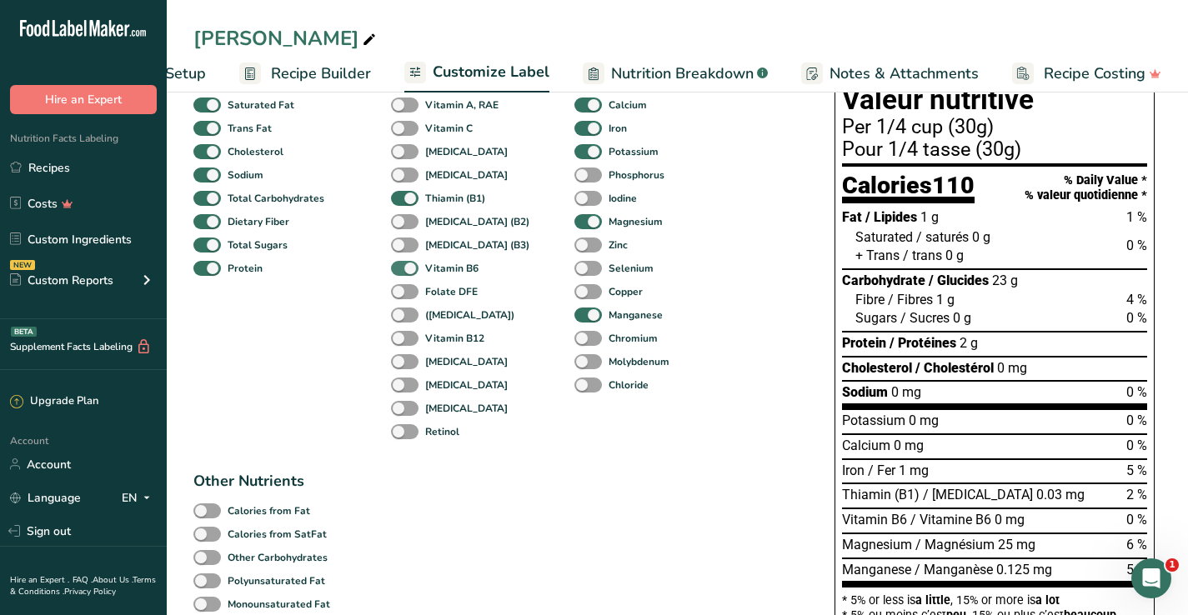
click at [411, 272] on span at bounding box center [405, 269] width 28 height 16
click at [402, 272] on input "Vitamin B6" at bounding box center [396, 268] width 11 height 11
checkbox input "false"
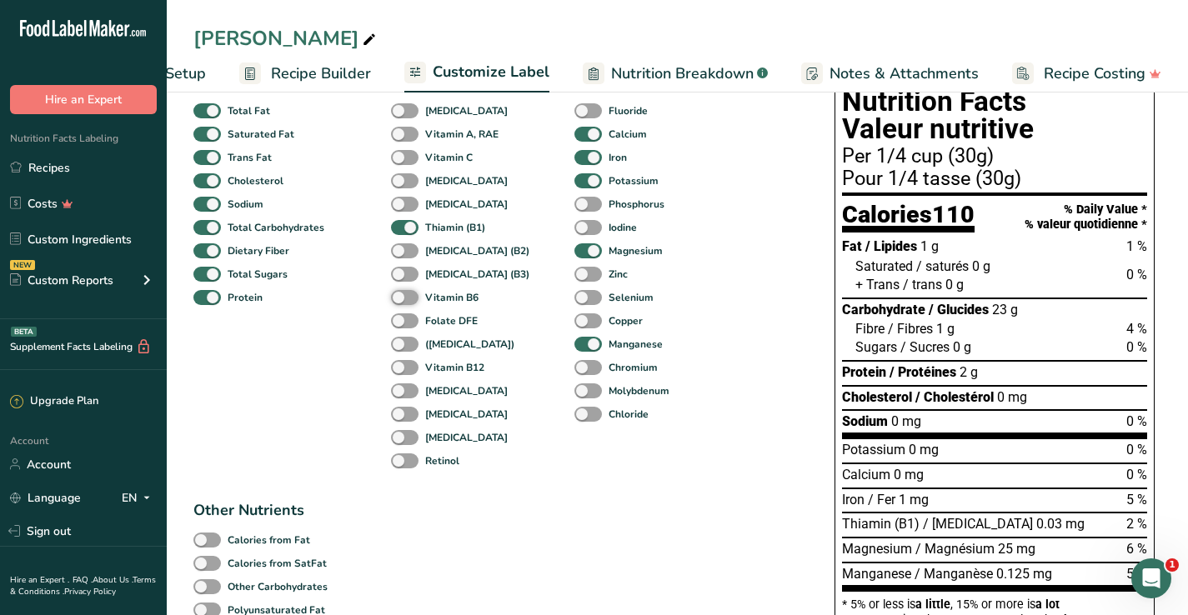
scroll to position [131, 0]
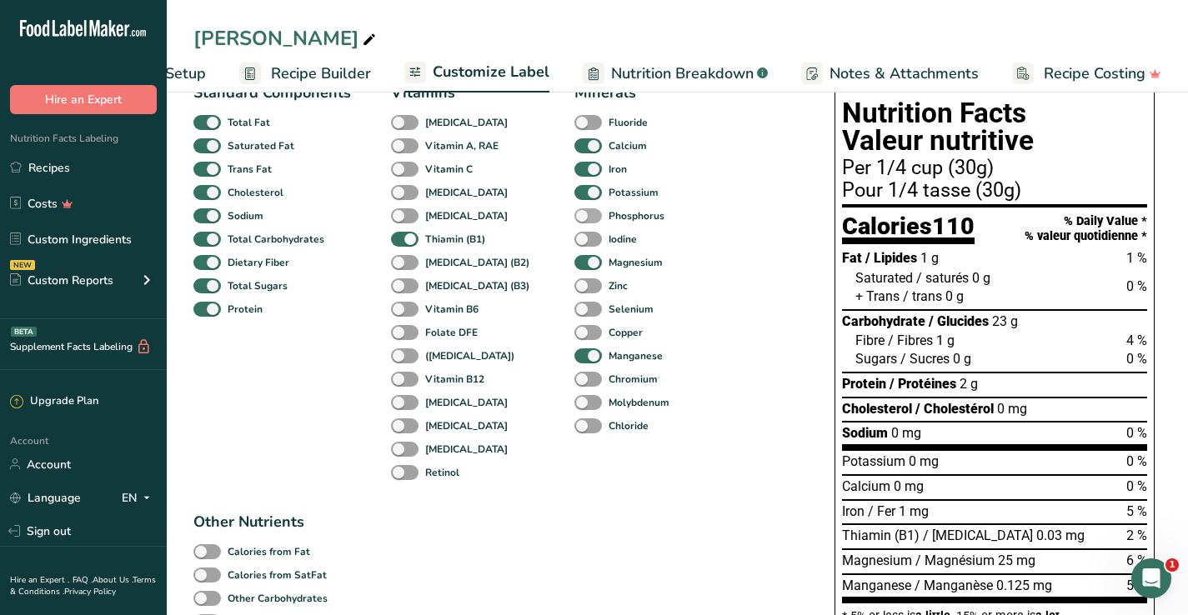
click at [574, 214] on span at bounding box center [588, 216] width 28 height 16
click at [574, 214] on input "Phosphorus" at bounding box center [579, 215] width 11 height 11
checkbox input "true"
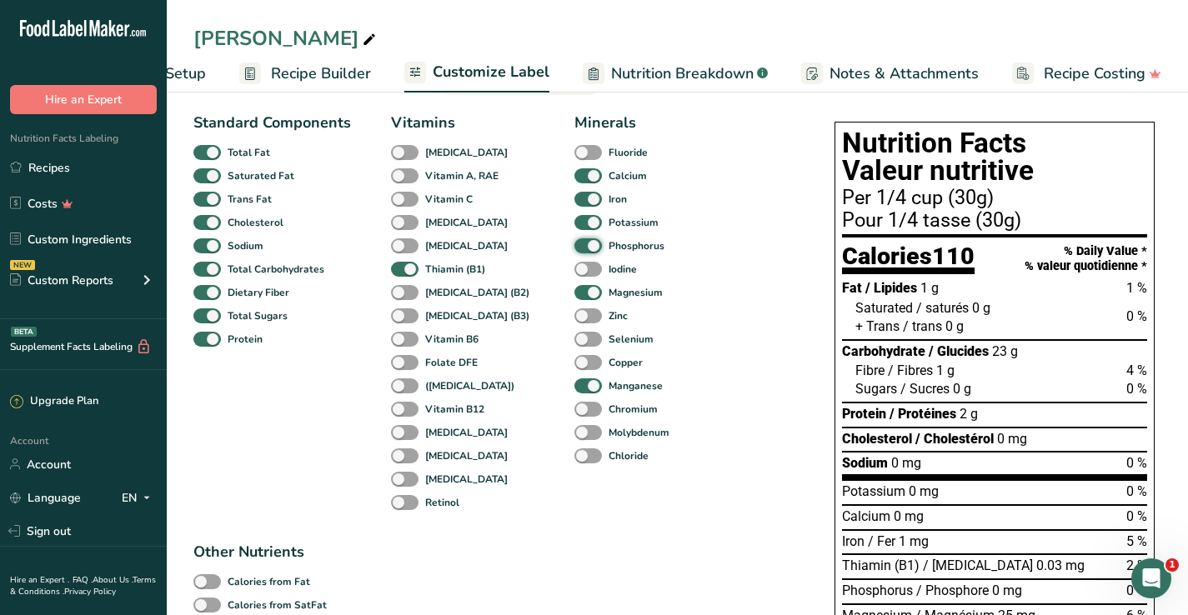
scroll to position [103, 0]
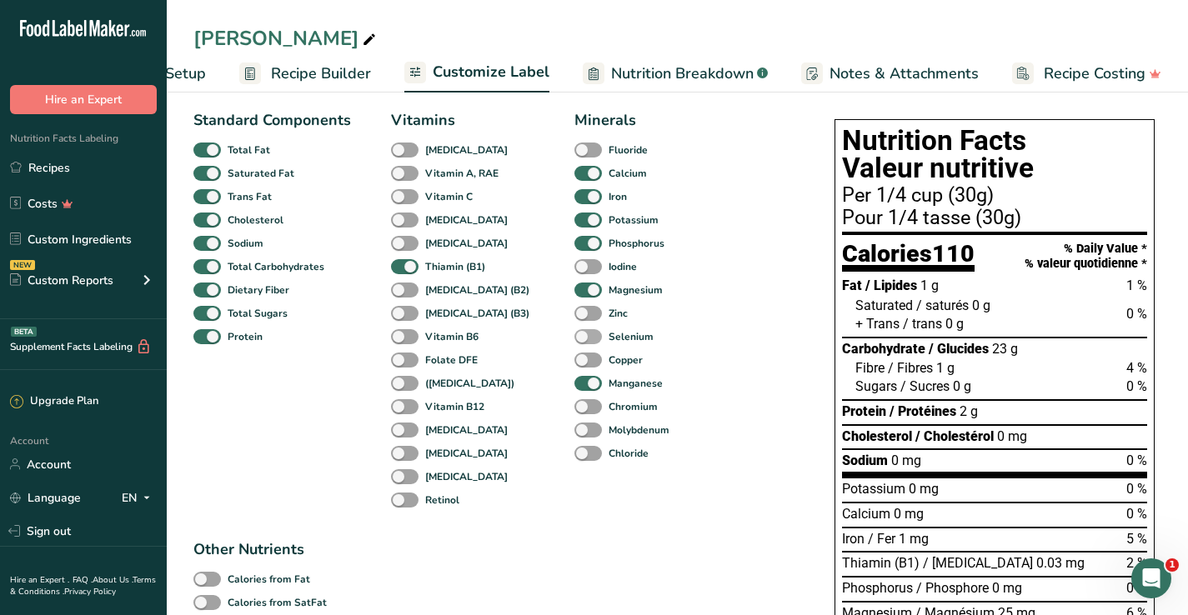
click at [574, 339] on span at bounding box center [588, 337] width 28 height 16
click at [574, 339] on input "Selenium" at bounding box center [579, 336] width 11 height 11
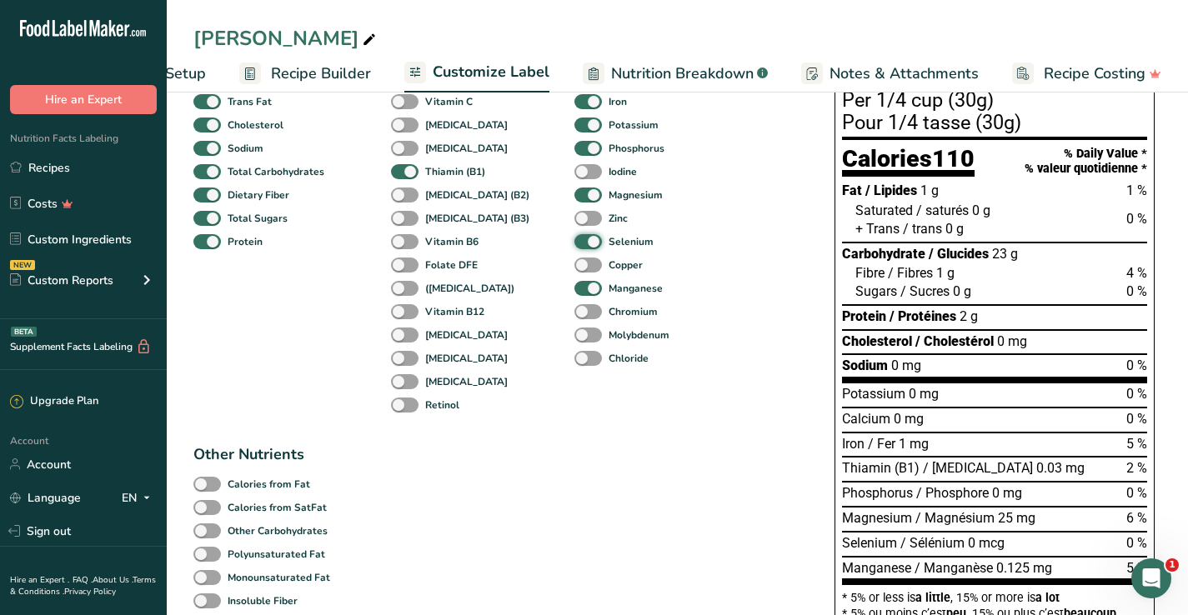
scroll to position [202, 0]
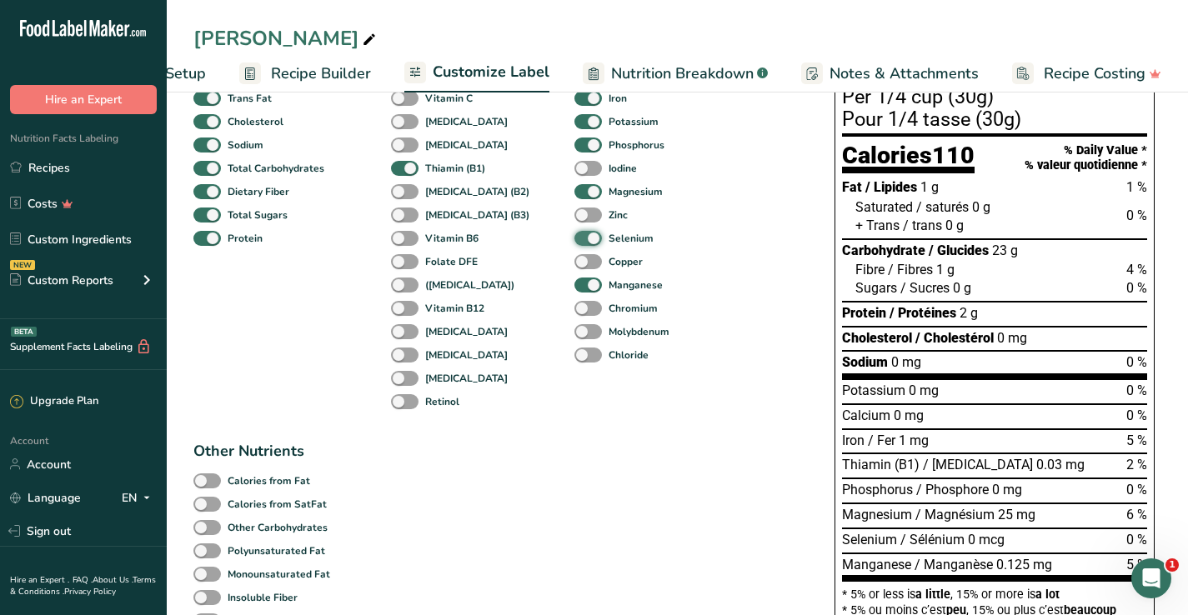
click at [574, 238] on span at bounding box center [588, 239] width 28 height 16
click at [574, 238] on input "Selenium" at bounding box center [579, 238] width 11 height 11
checkbox input "false"
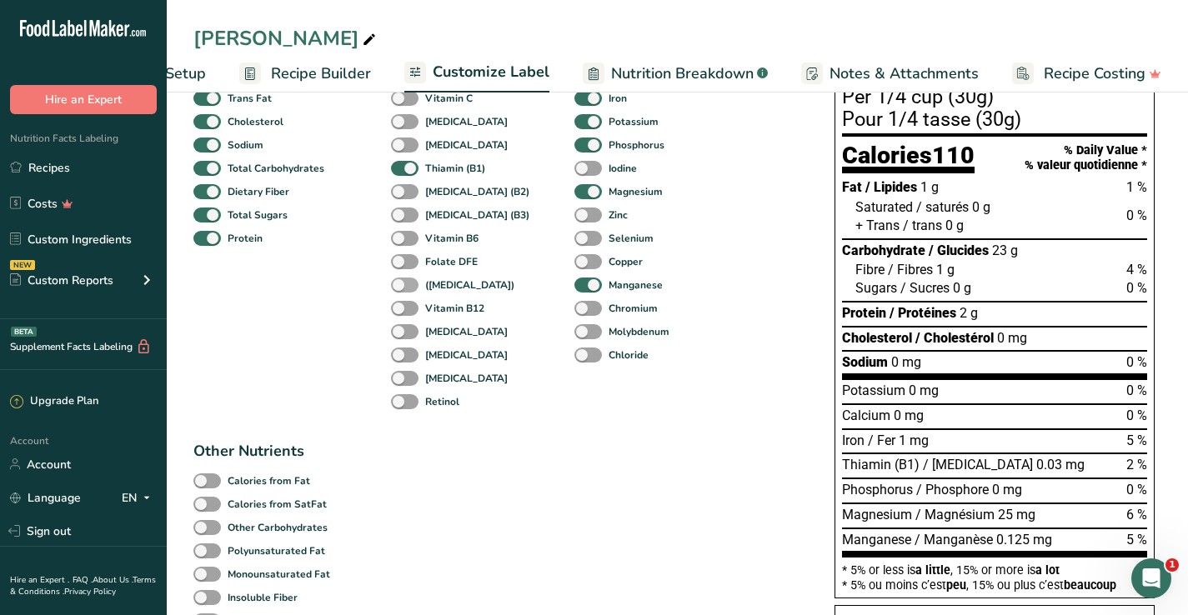
click at [404, 286] on span at bounding box center [405, 286] width 28 height 16
click at [402, 286] on input "([MEDICAL_DATA])" at bounding box center [396, 284] width 11 height 11
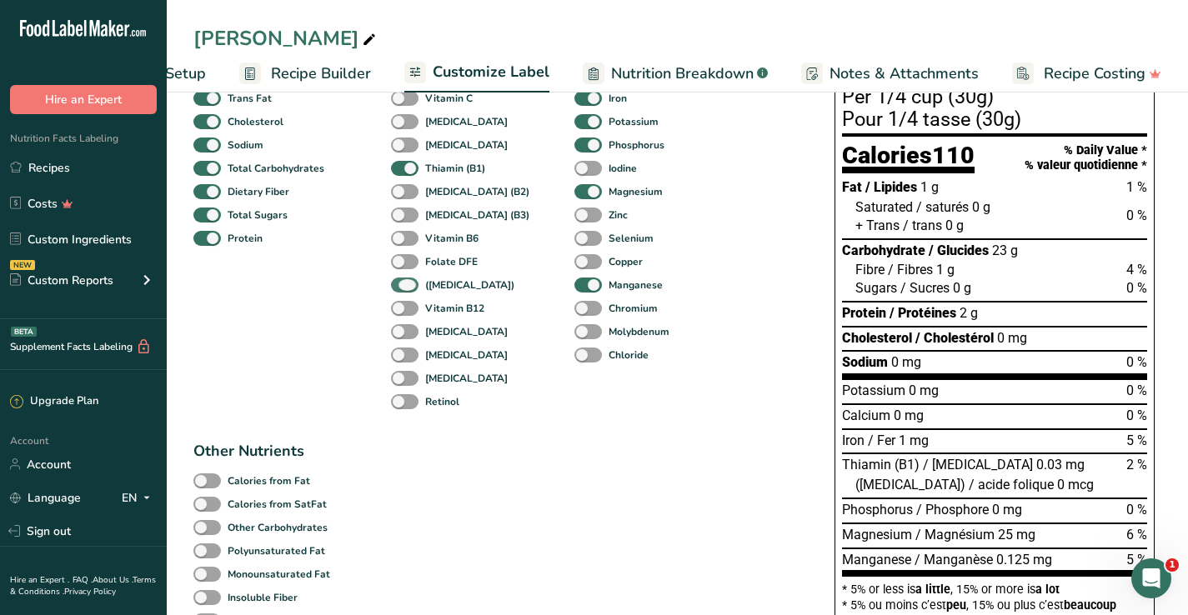
click at [404, 286] on span at bounding box center [405, 286] width 28 height 16
click at [402, 286] on input "([MEDICAL_DATA])" at bounding box center [396, 284] width 11 height 11
checkbox input "false"
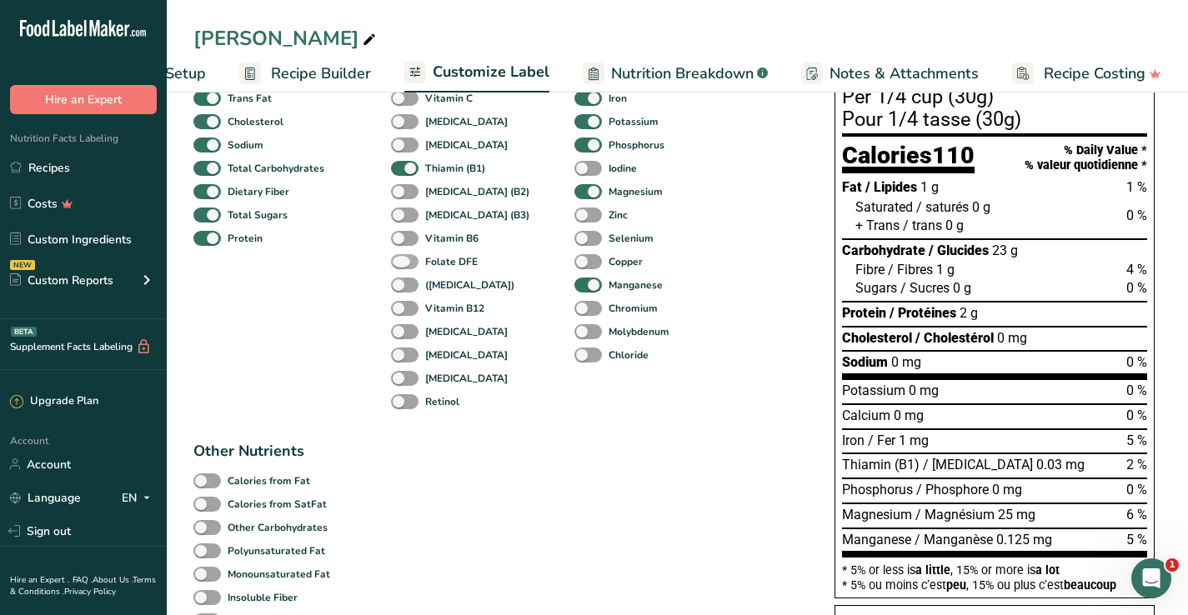
click at [406, 259] on span at bounding box center [405, 262] width 28 height 16
click at [402, 259] on input "Folate DFE" at bounding box center [396, 261] width 11 height 11
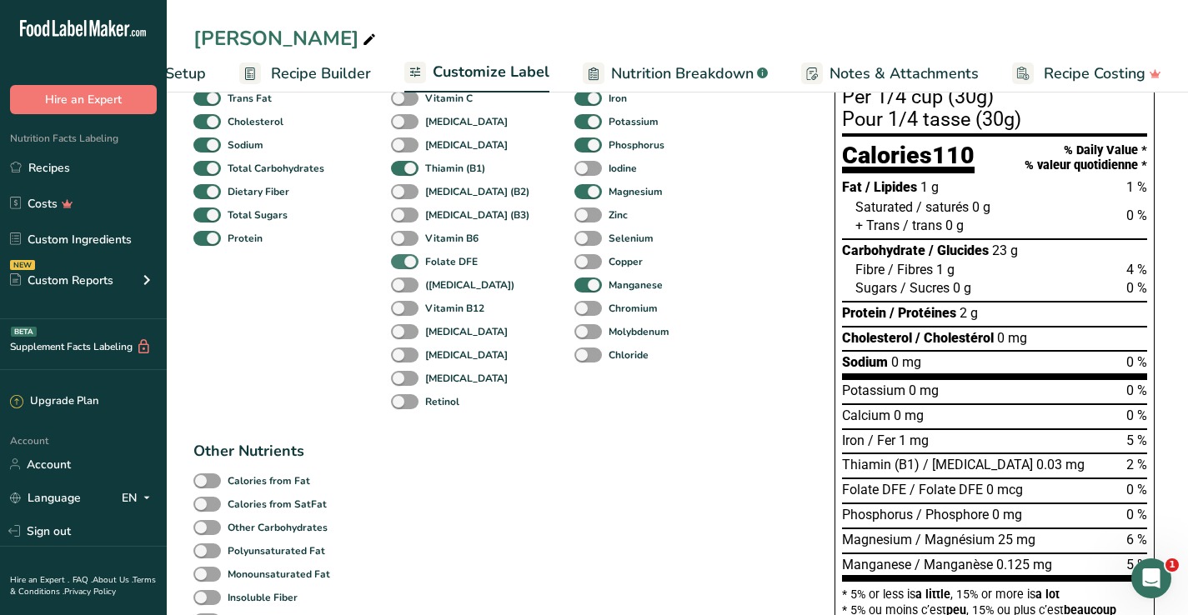
click at [406, 259] on span at bounding box center [405, 262] width 28 height 16
click at [402, 259] on input "Folate DFE" at bounding box center [396, 261] width 11 height 11
checkbox input "false"
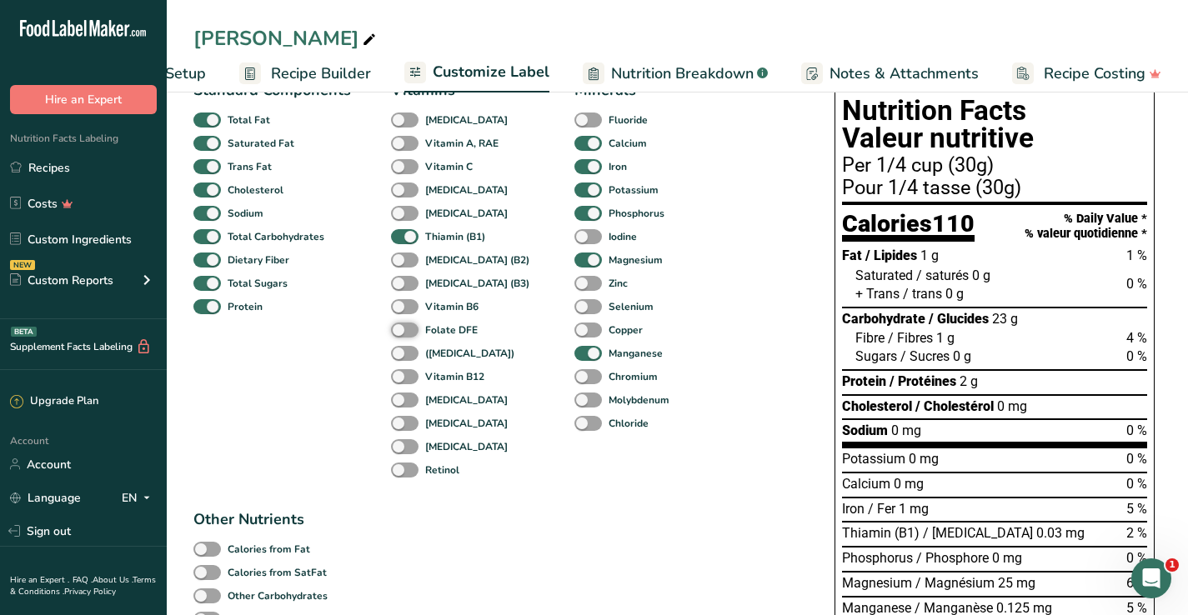
scroll to position [126, 0]
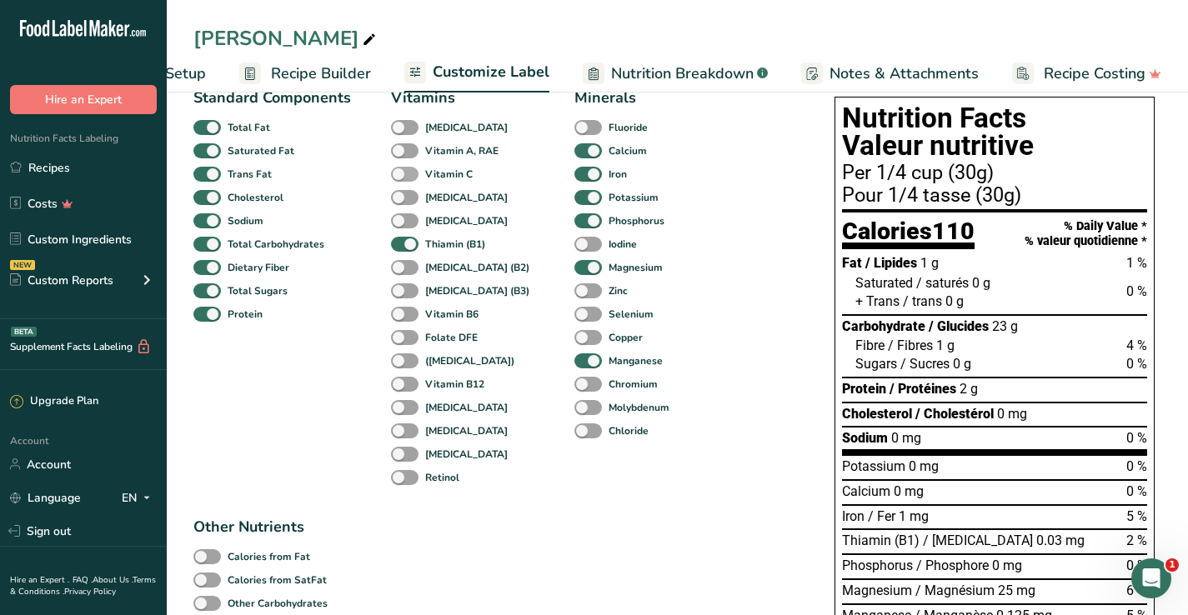
click at [412, 169] on span at bounding box center [405, 175] width 28 height 16
click at [402, 169] on input "Vitamin C" at bounding box center [396, 173] width 11 height 11
click at [412, 169] on span at bounding box center [405, 175] width 28 height 16
click at [402, 169] on input "Vitamin C" at bounding box center [396, 173] width 11 height 11
checkbox input "false"
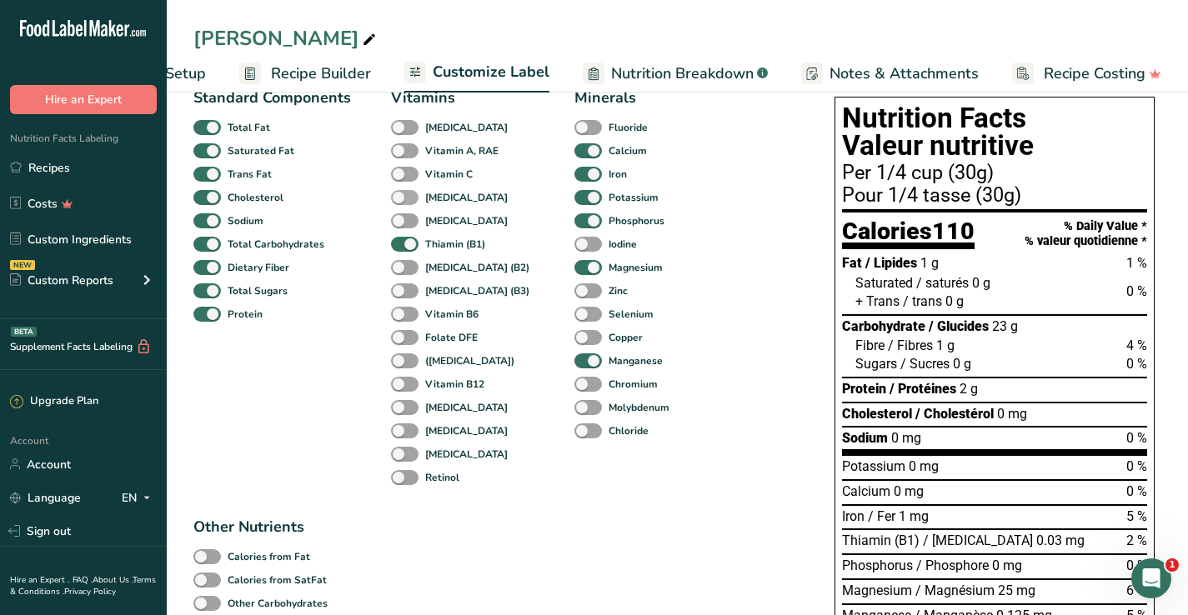
click at [407, 199] on span at bounding box center [405, 198] width 28 height 16
click at [402, 199] on input "[MEDICAL_DATA]" at bounding box center [396, 197] width 11 height 11
click at [407, 199] on span at bounding box center [405, 198] width 28 height 16
click at [402, 199] on input "[MEDICAL_DATA]" at bounding box center [396, 197] width 11 height 11
checkbox input "false"
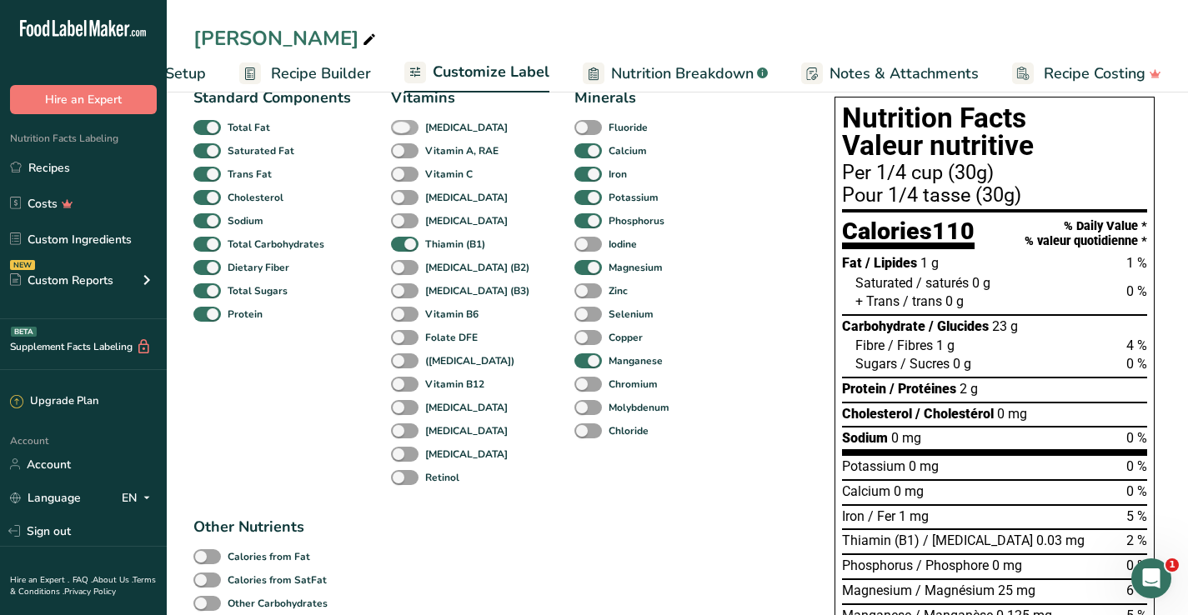
click at [408, 128] on span at bounding box center [405, 128] width 28 height 16
click at [402, 128] on input "[MEDICAL_DATA]" at bounding box center [396, 127] width 11 height 11
click at [408, 128] on span at bounding box center [405, 128] width 28 height 16
click at [402, 128] on input "[MEDICAL_DATA]" at bounding box center [396, 127] width 11 height 11
click at [408, 128] on span at bounding box center [405, 128] width 28 height 16
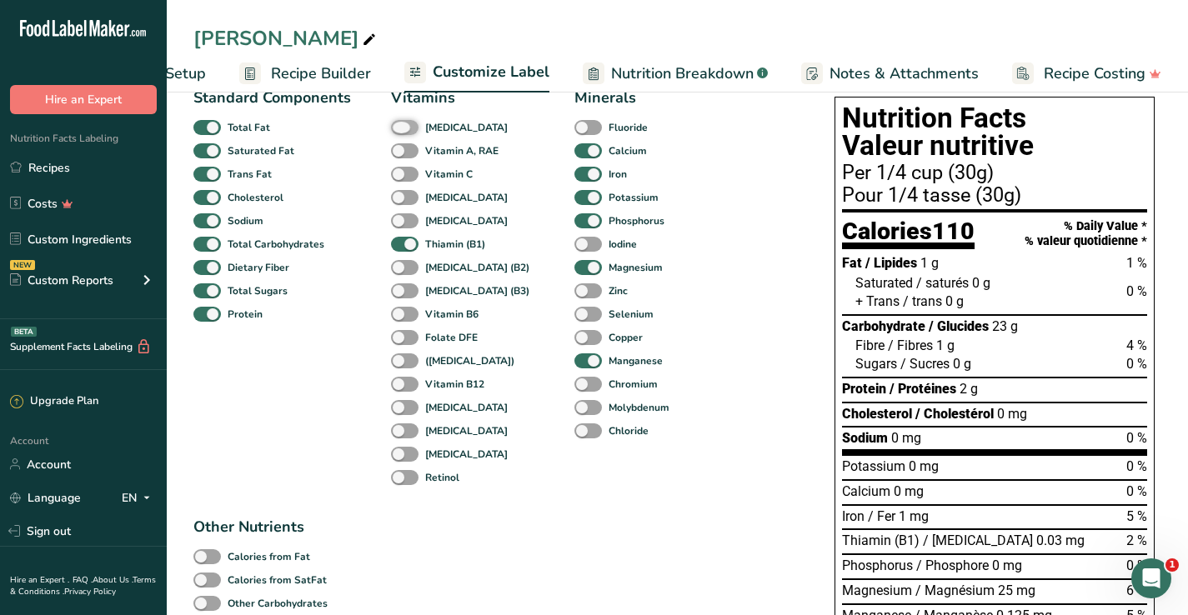
click at [402, 128] on input "[MEDICAL_DATA]" at bounding box center [396, 127] width 11 height 11
click at [408, 128] on span at bounding box center [405, 128] width 28 height 16
click at [402, 128] on input "[MEDICAL_DATA]" at bounding box center [396, 127] width 11 height 11
checkbox input "false"
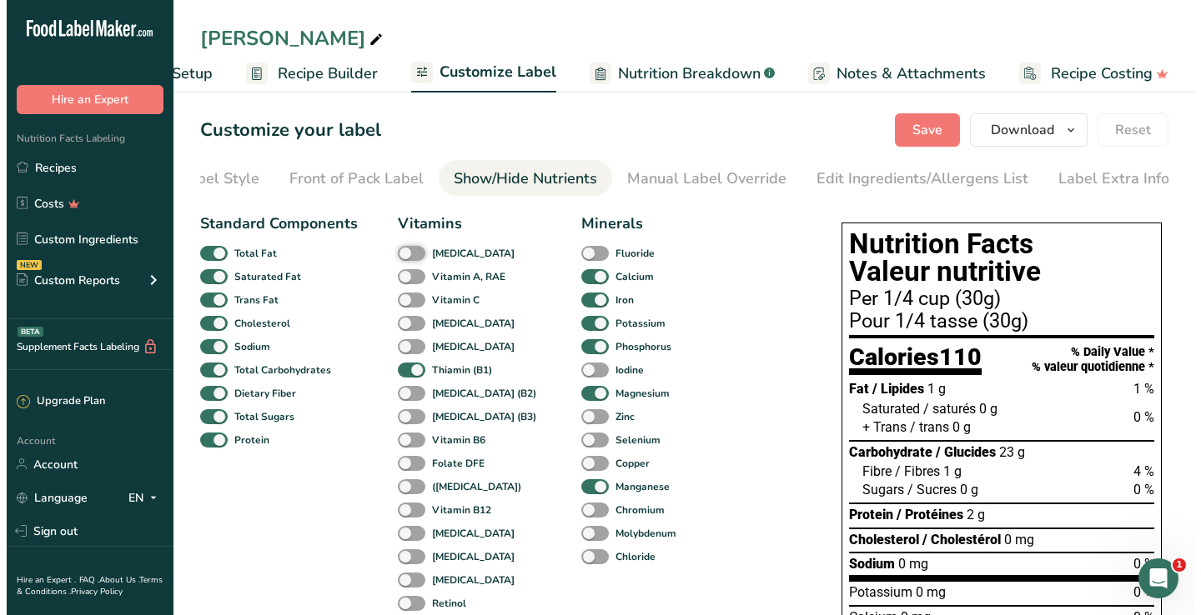
scroll to position [0, 0]
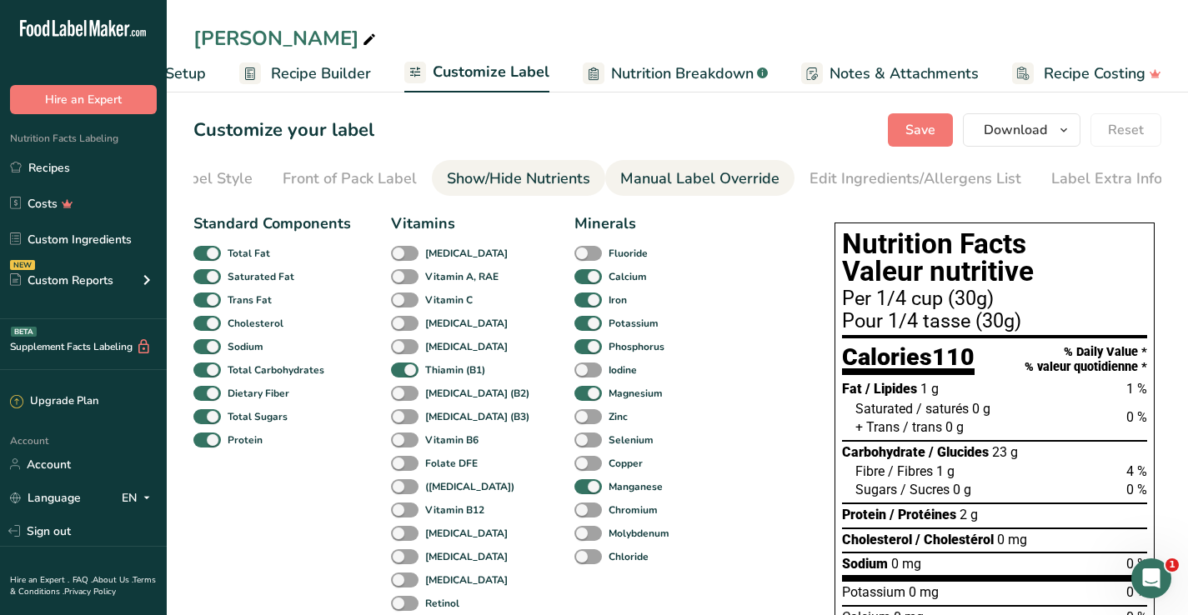
click at [710, 181] on div "Manual Label Override" at bounding box center [699, 179] width 159 height 23
type input "Per 30g"
type input "pour 30g"
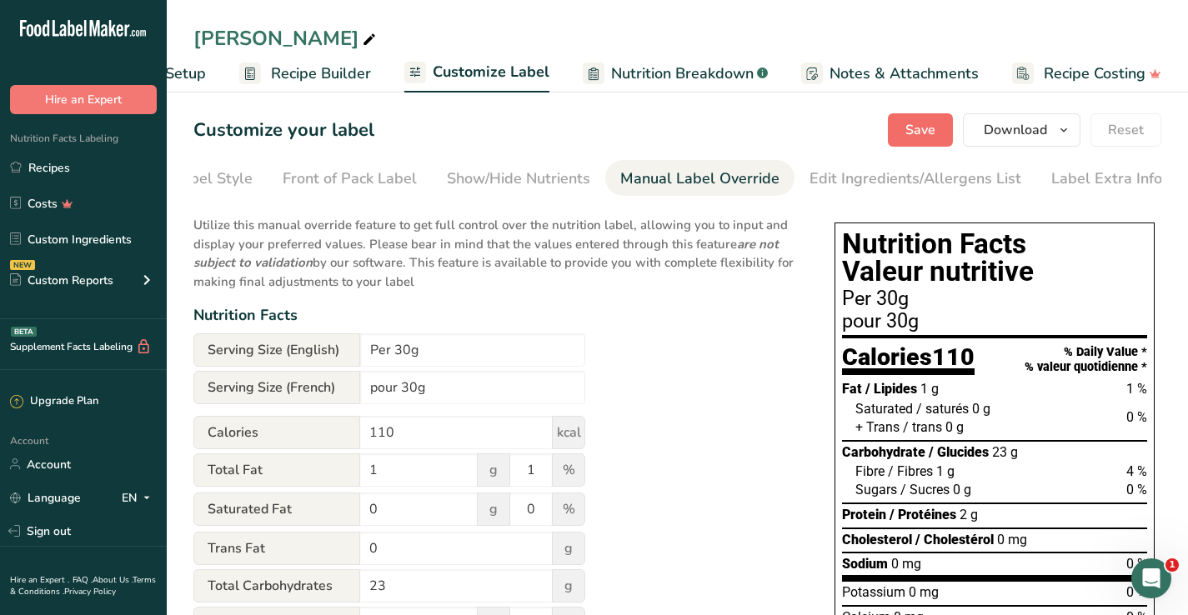
click at [916, 127] on span "Save" at bounding box center [920, 130] width 30 height 20
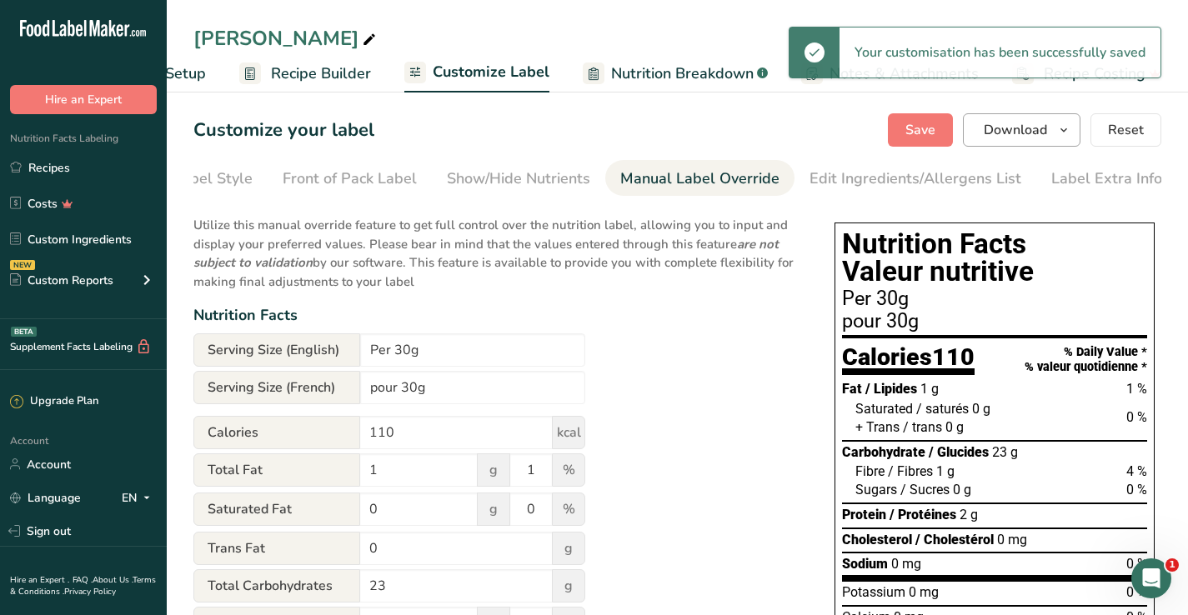
click at [1069, 134] on icon "button" at bounding box center [1063, 130] width 13 height 21
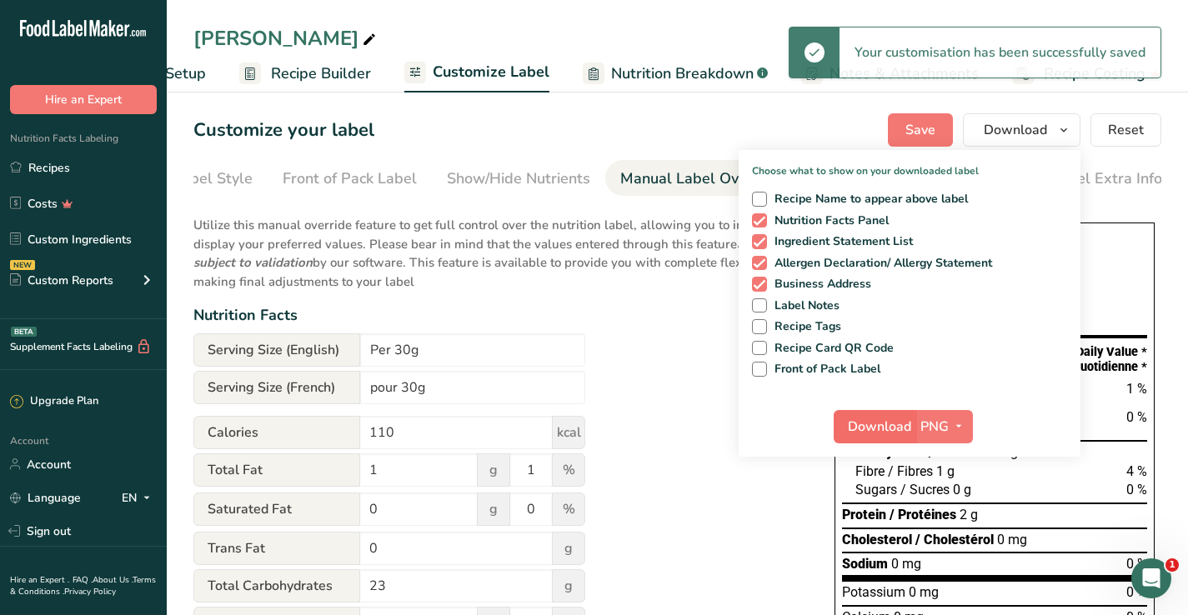
click at [888, 428] on span "Download" at bounding box center [879, 427] width 63 height 20
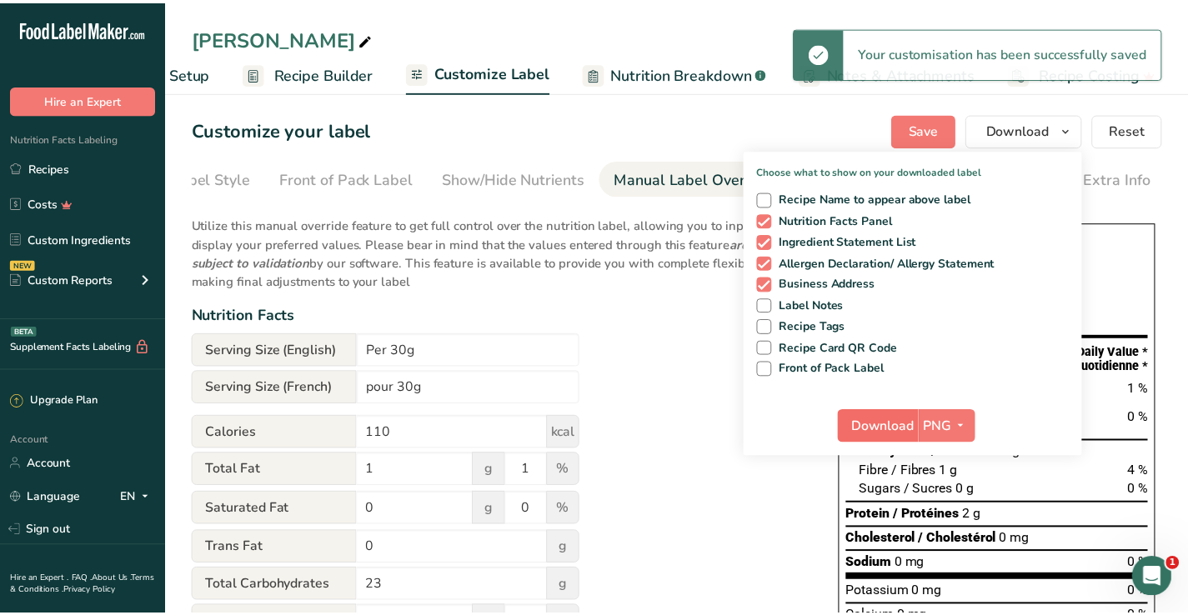
scroll to position [0, 98]
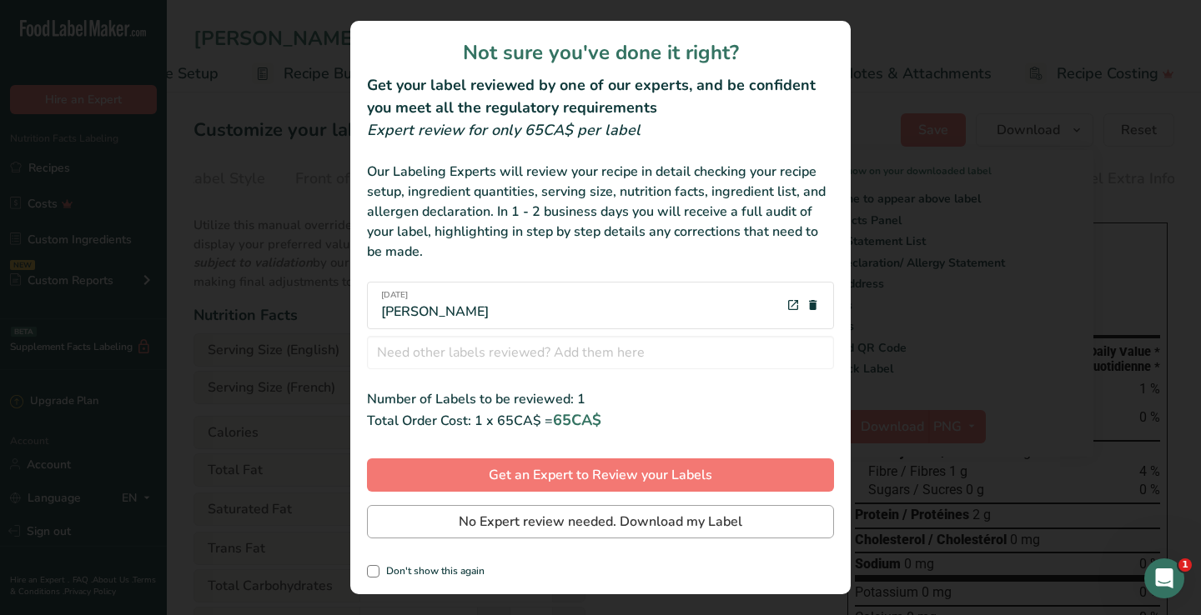
click at [437, 516] on button "No Expert review needed. Download my Label" at bounding box center [600, 521] width 467 height 33
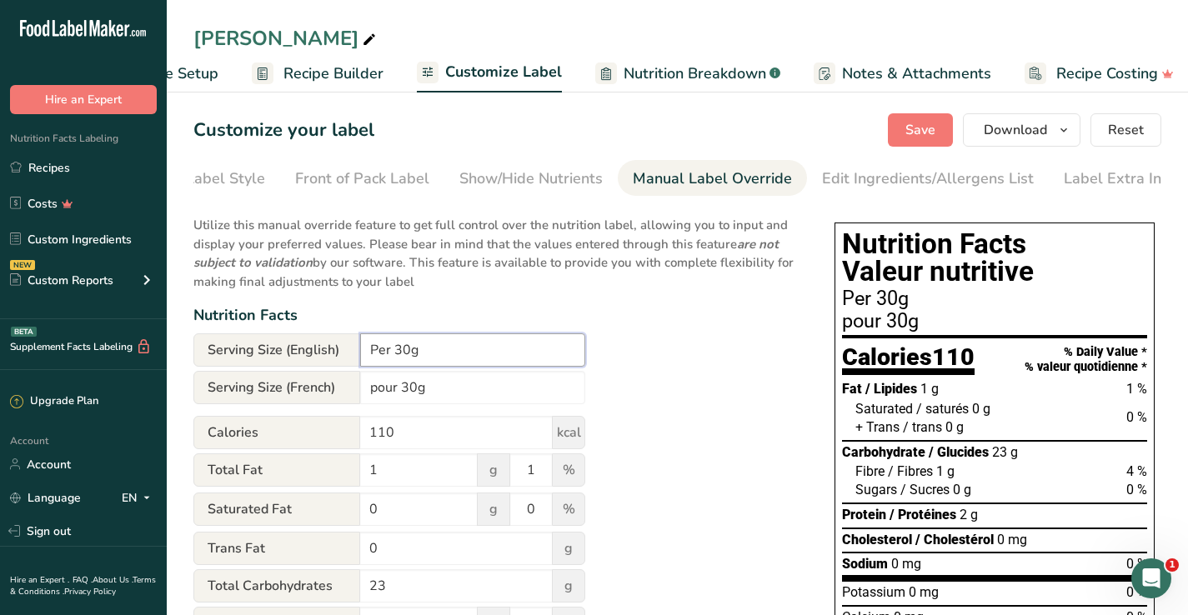
click at [391, 355] on input "Per 30g" at bounding box center [472, 350] width 225 height 33
type input "Per 1/4 cup (30g)"
click at [369, 391] on input "pour 30g" at bounding box center [472, 387] width 225 height 33
click at [404, 389] on input "Pour 30g" at bounding box center [472, 387] width 225 height 33
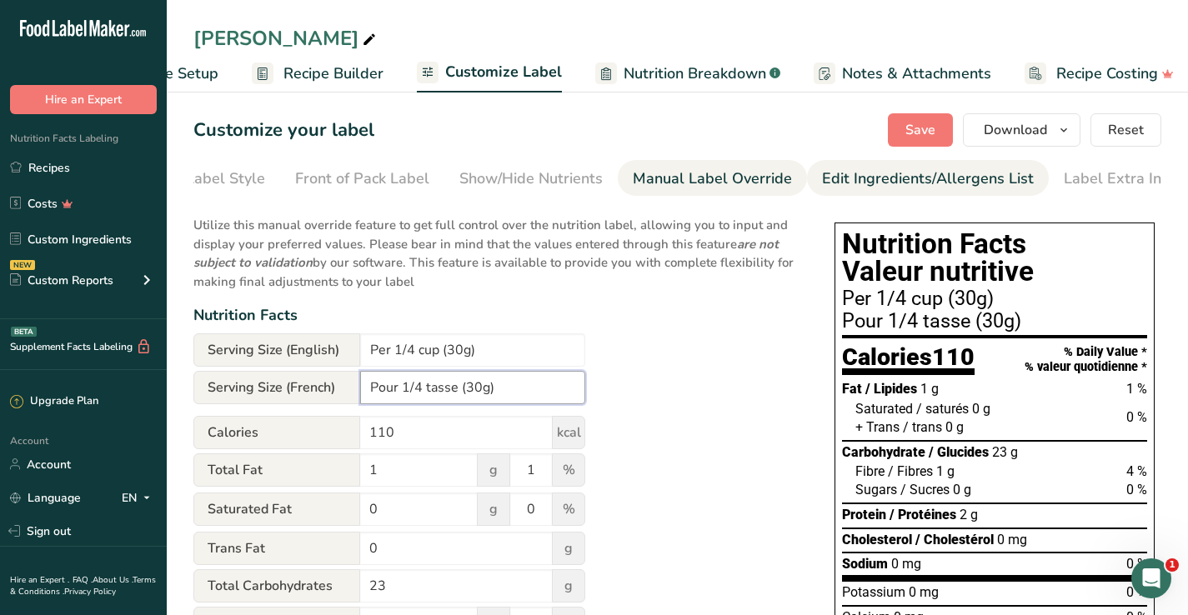
scroll to position [0, 0]
type input "Pour 1/4 tasse (30g)"
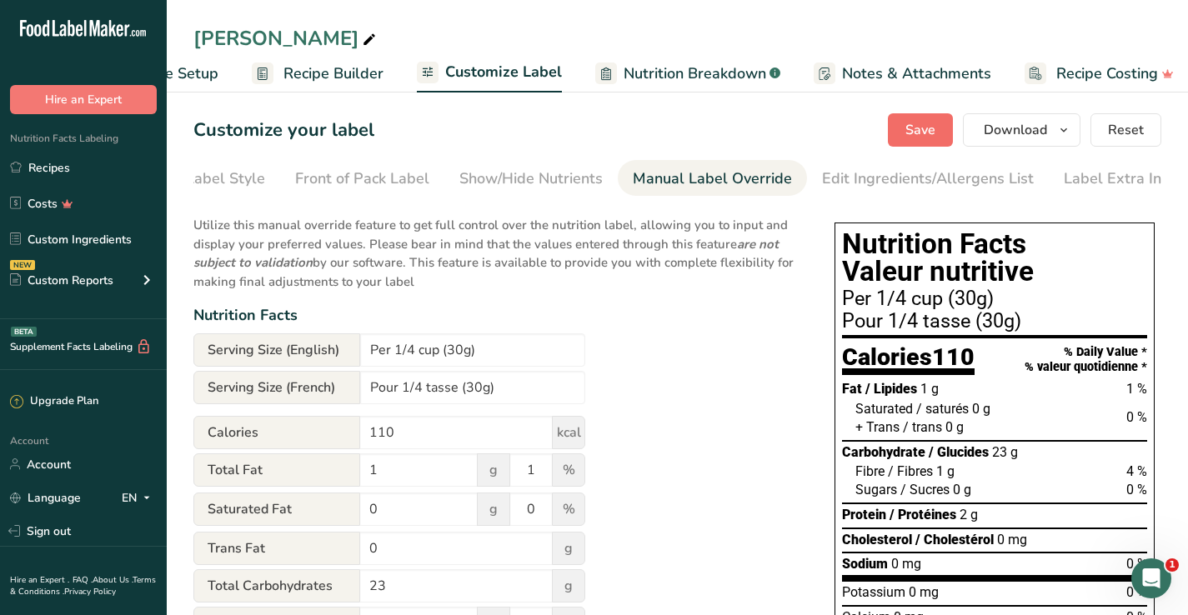
click at [946, 113] on button "Save" at bounding box center [920, 129] width 65 height 33
click at [543, 176] on div "Show/Hide Nutrients" at bounding box center [530, 179] width 143 height 23
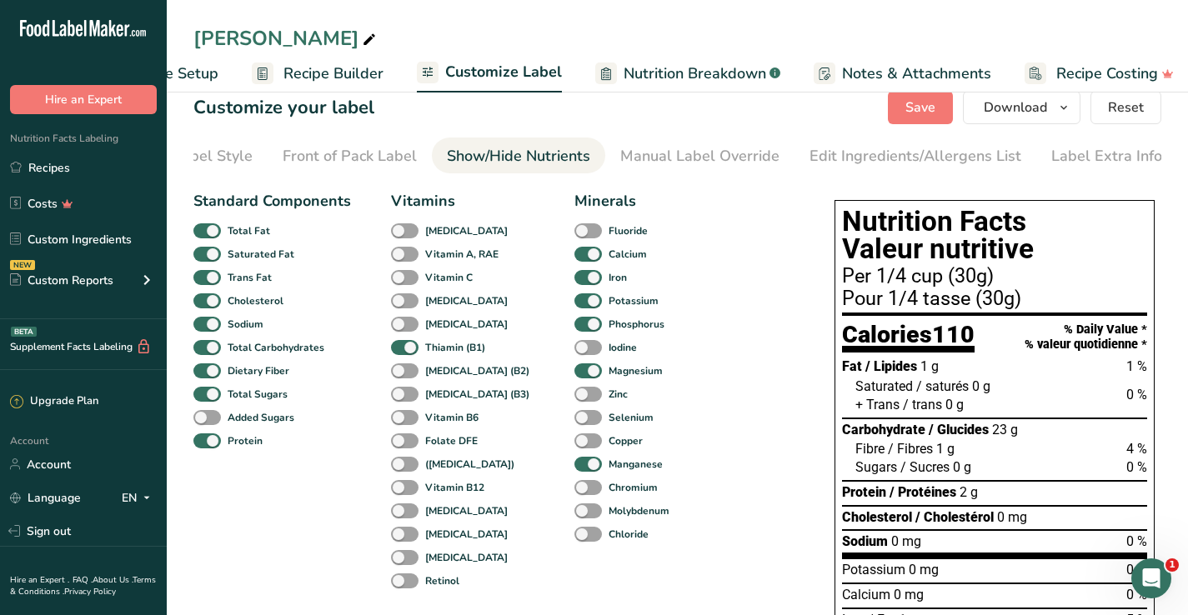
scroll to position [26, 0]
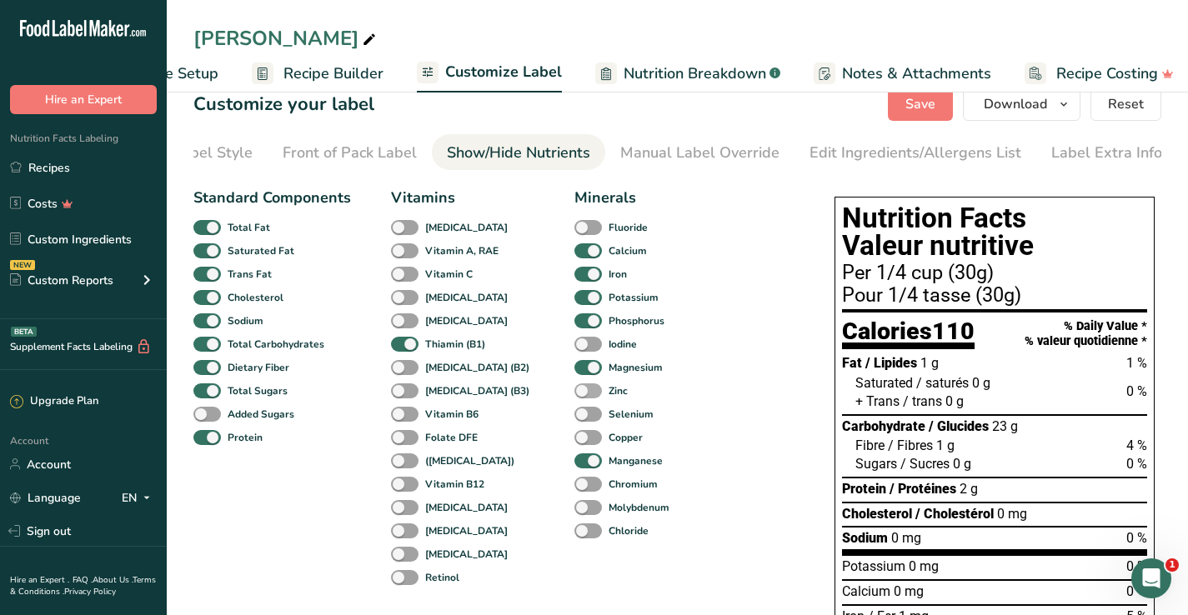
click at [574, 394] on span at bounding box center [588, 392] width 28 height 16
click at [574, 394] on input "Zinc" at bounding box center [579, 390] width 11 height 11
checkbox input "true"
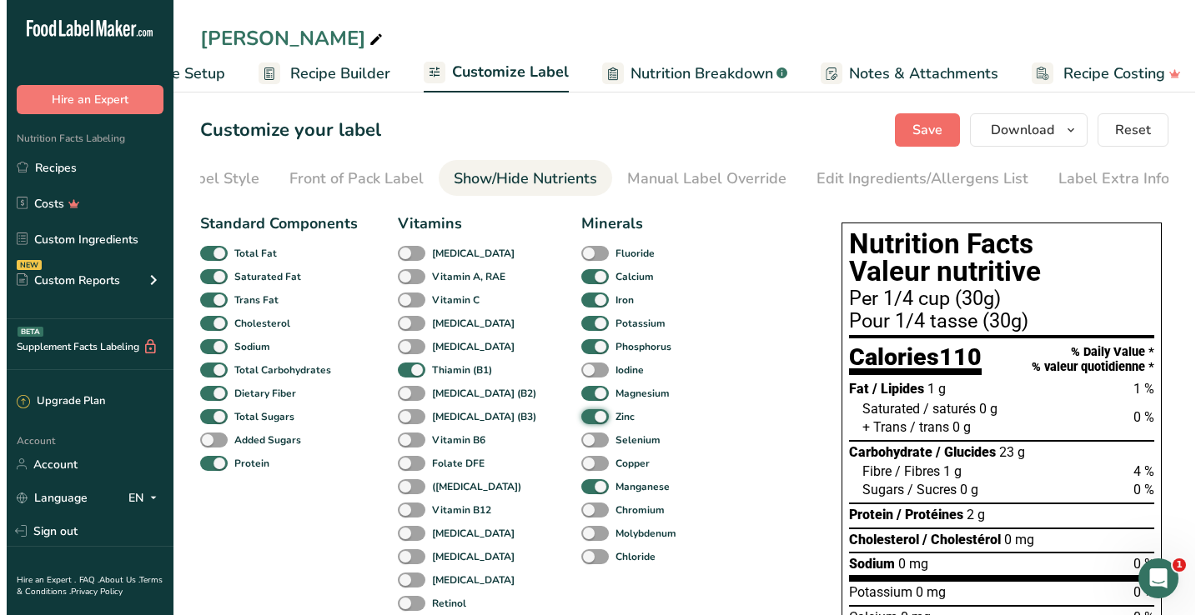
scroll to position [0, 0]
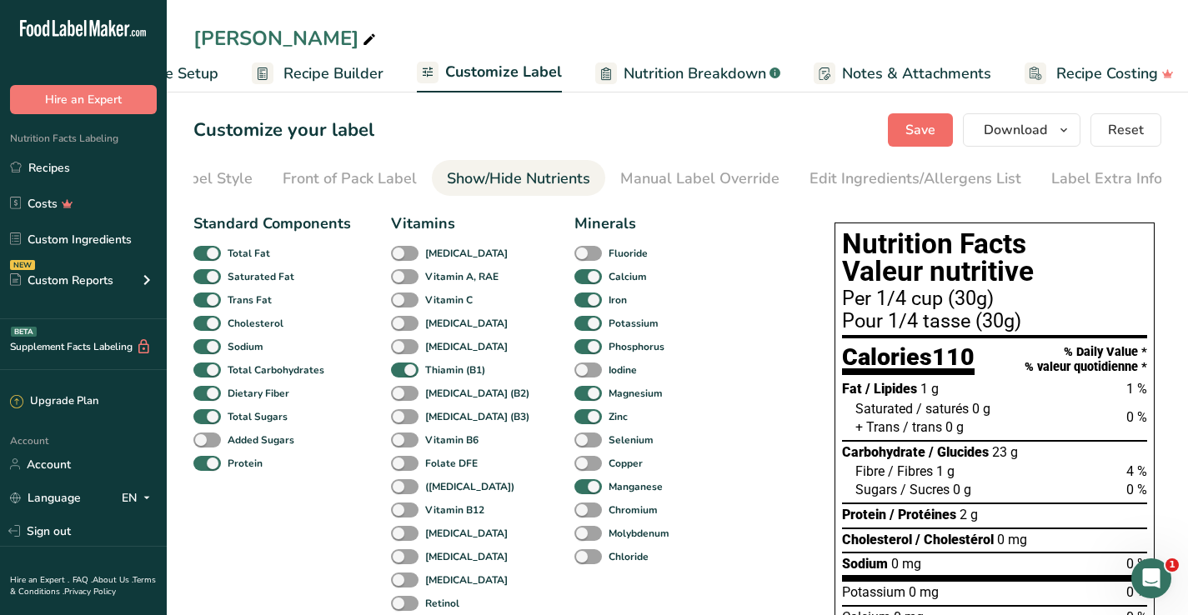
click at [931, 127] on span "Save" at bounding box center [920, 130] width 30 height 20
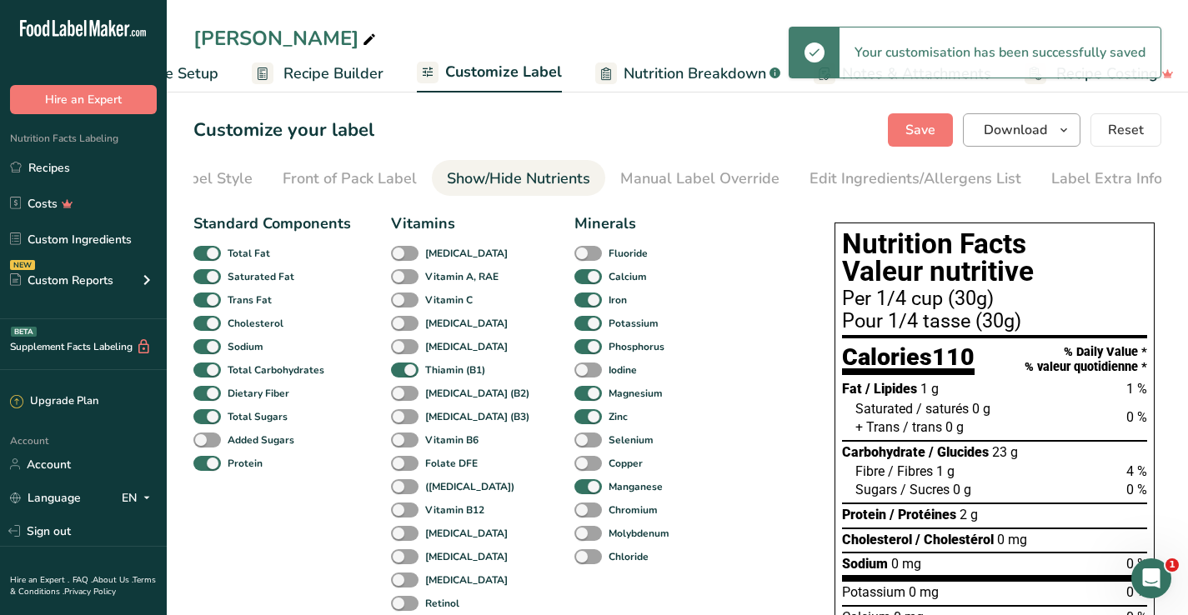
click at [1069, 128] on icon "button" at bounding box center [1063, 130] width 13 height 21
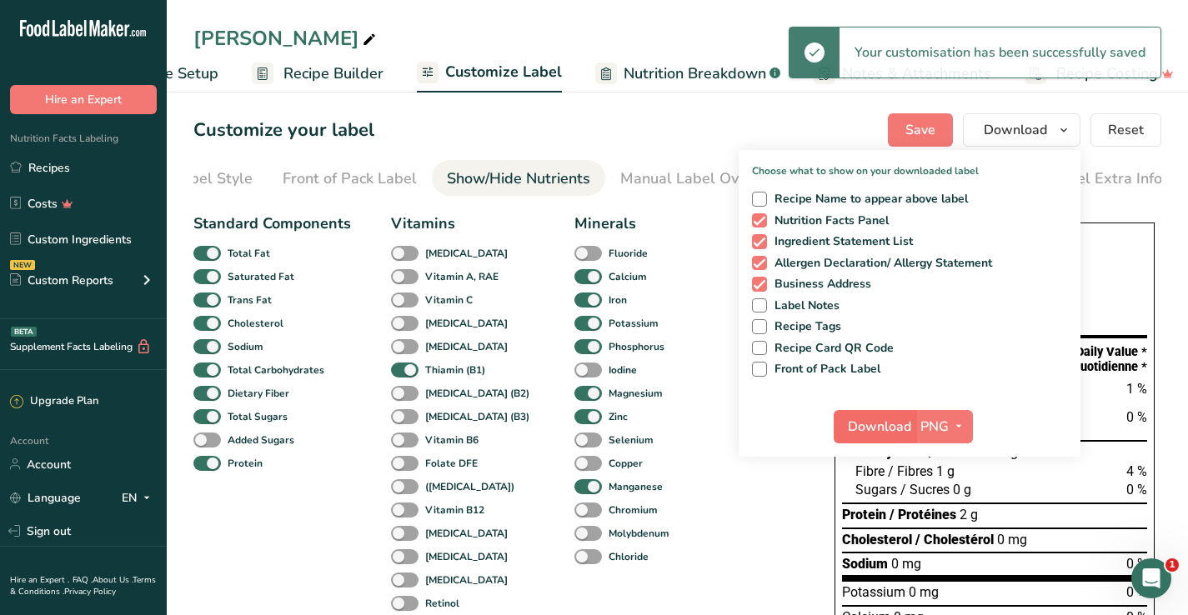
click at [885, 425] on span "Download" at bounding box center [879, 427] width 63 height 20
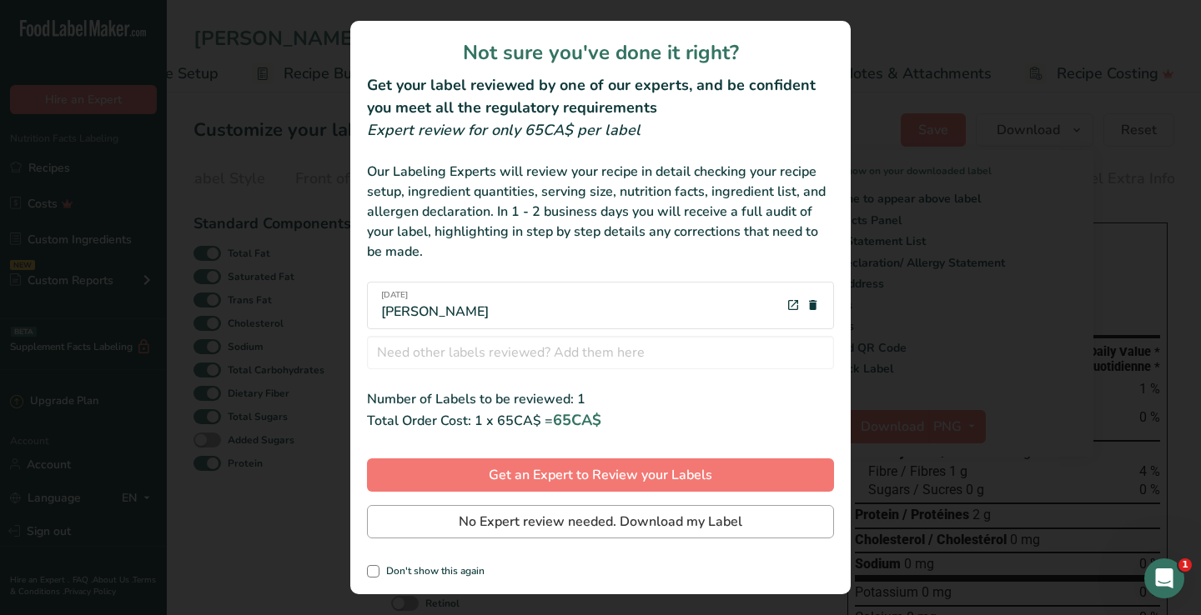
click at [478, 511] on button "No Expert review needed. Download my Label" at bounding box center [600, 521] width 467 height 33
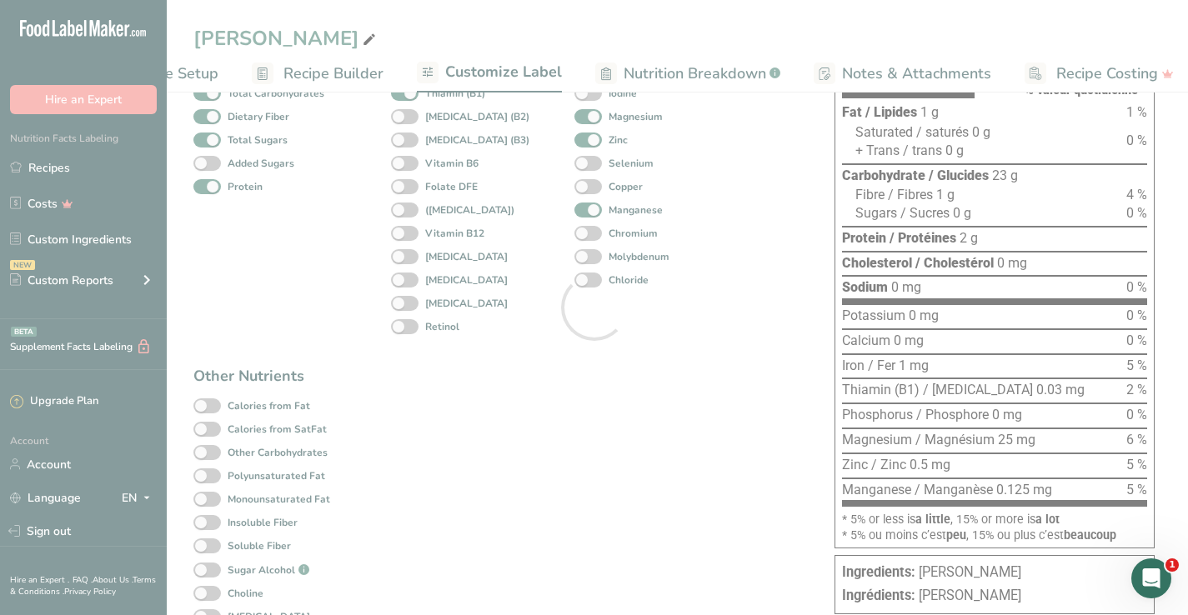
scroll to position [0, 0]
